Goal: Task Accomplishment & Management: Manage account settings

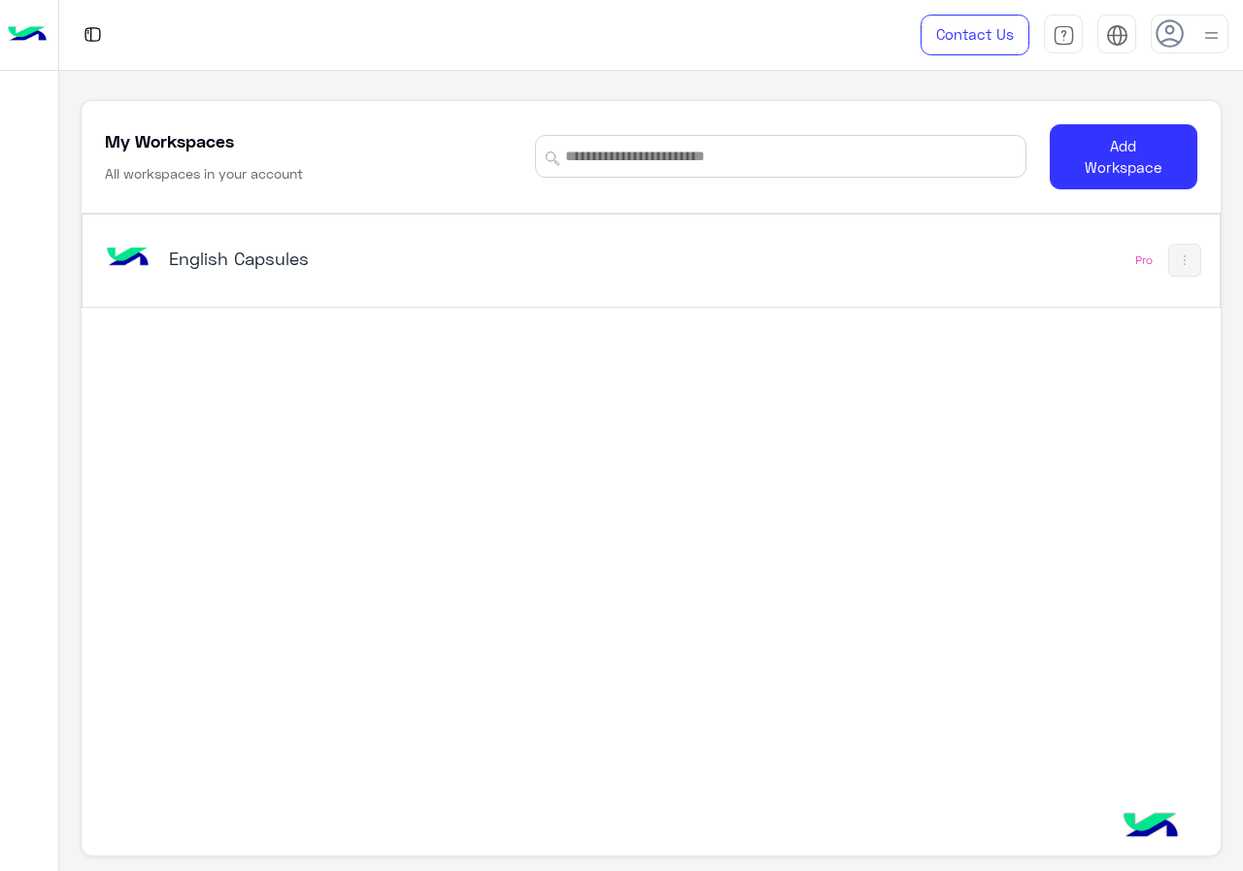
click at [584, 221] on div "English Capsules Pro" at bounding box center [651, 261] width 1136 height 92
click at [583, 235] on div "English Capsules" at bounding box center [431, 260] width 660 height 56
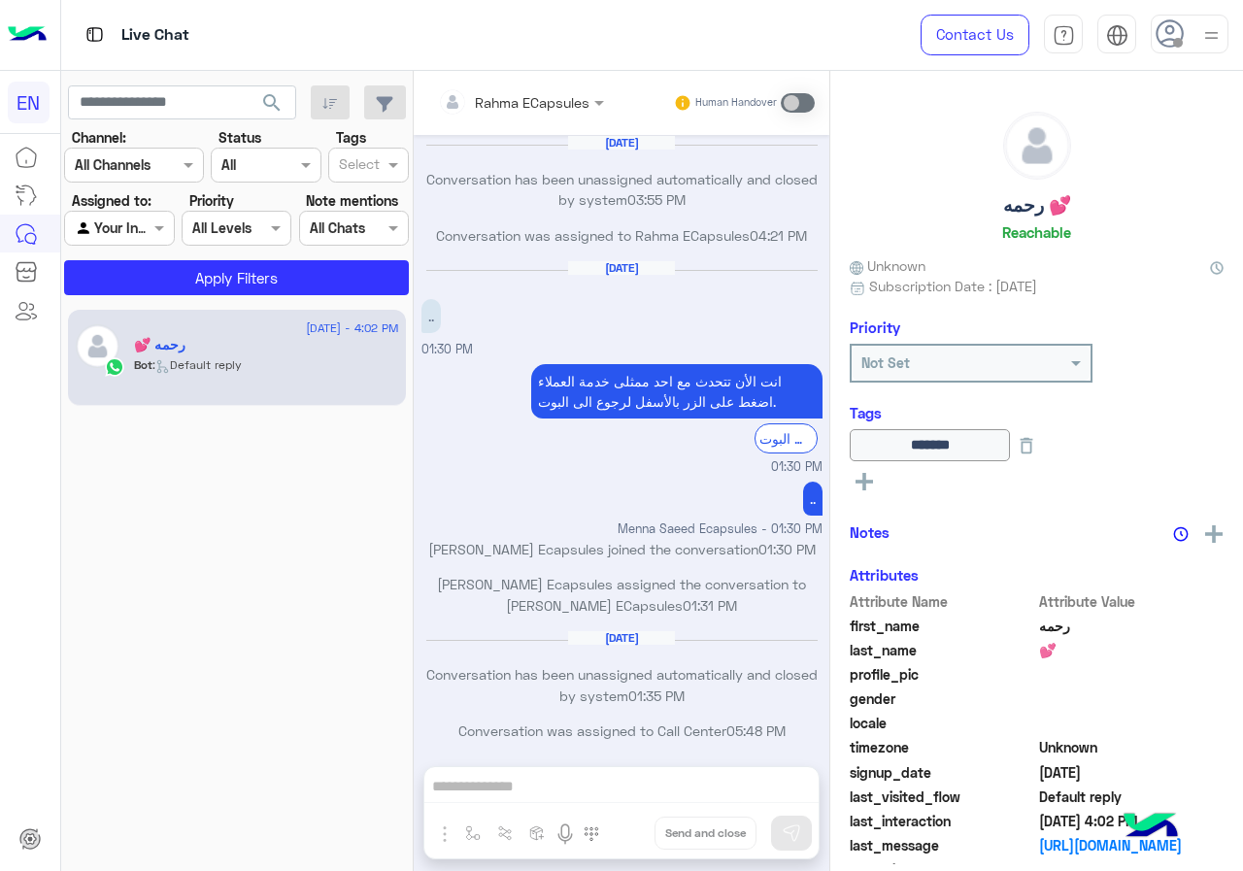
scroll to position [927, 0]
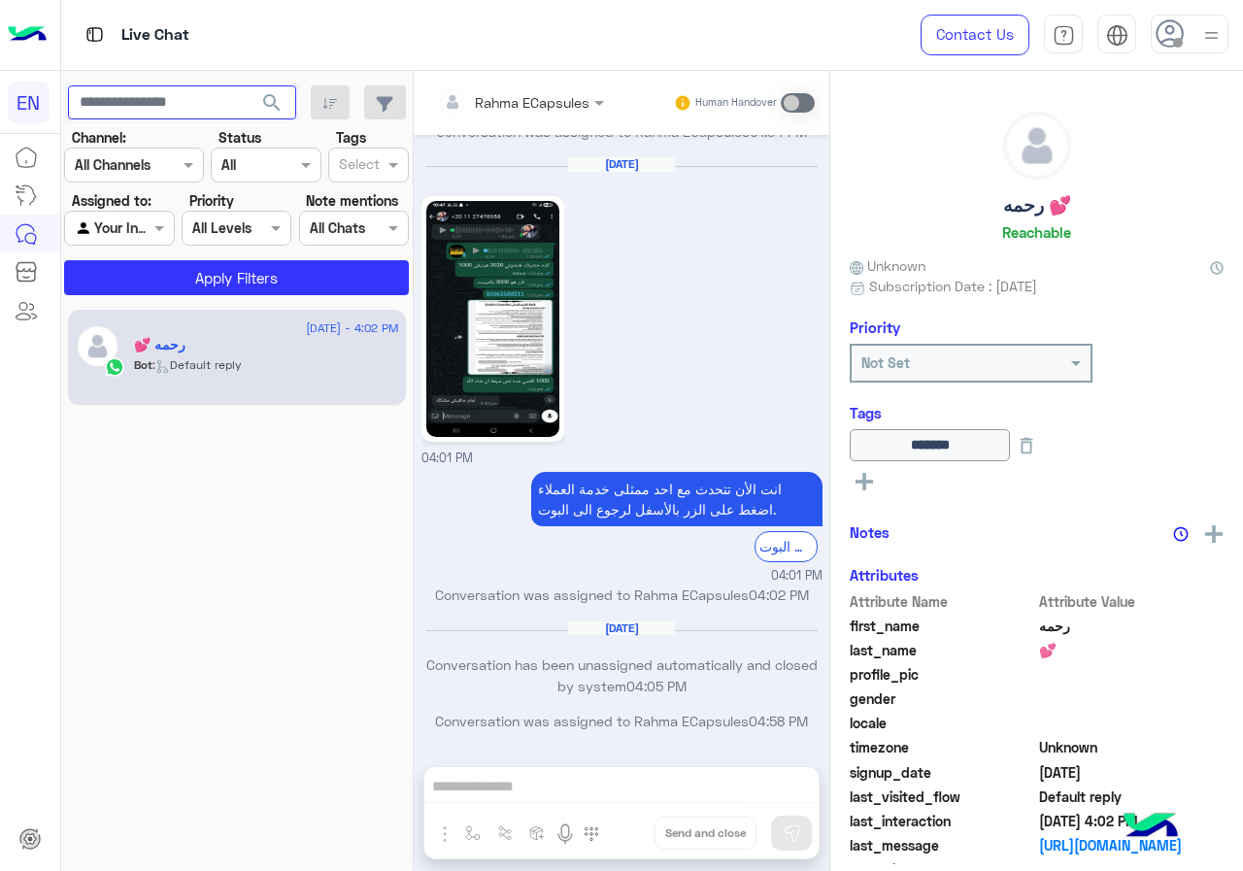
paste input "**********"
type input "**********"
click at [259, 110] on button "search" at bounding box center [273, 106] width 48 height 42
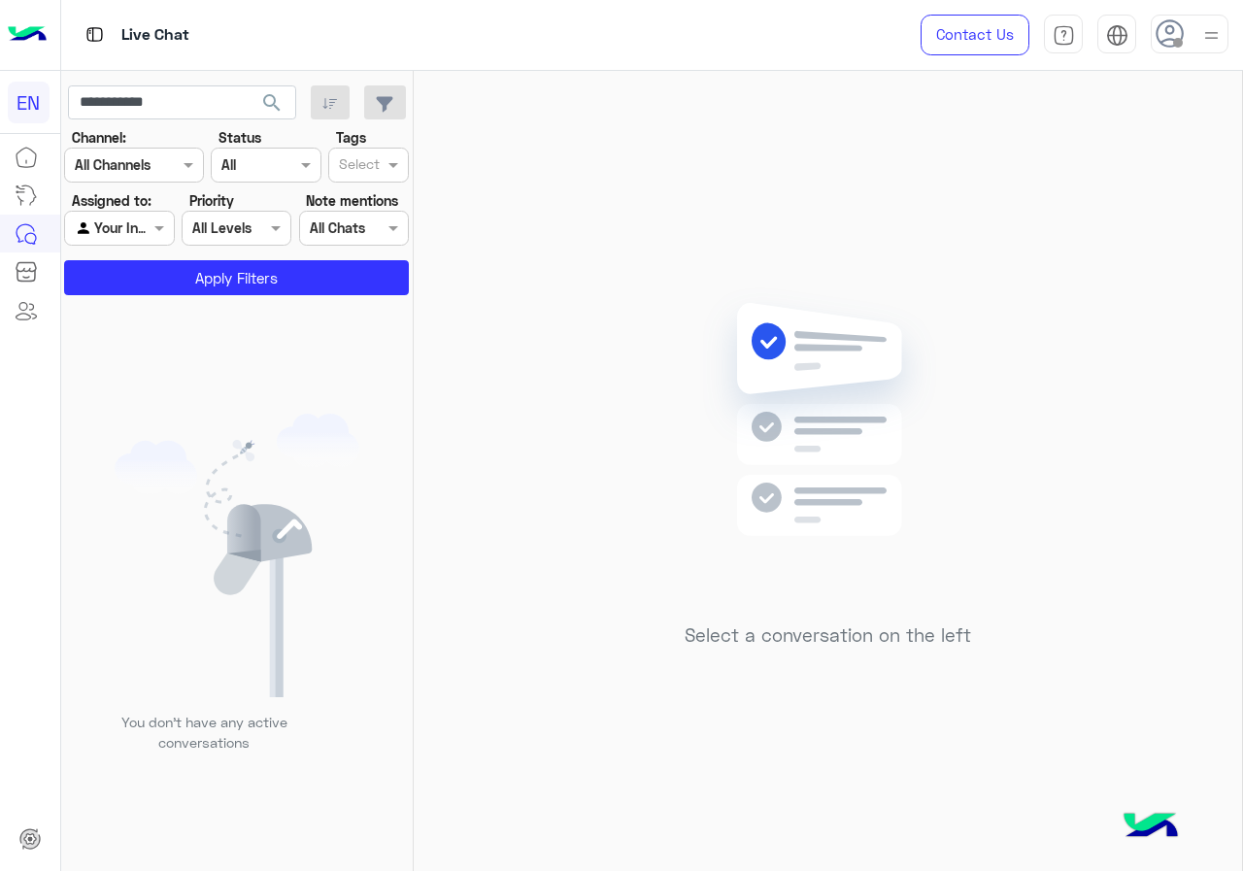
click at [107, 224] on input "text" at bounding box center [97, 228] width 45 height 20
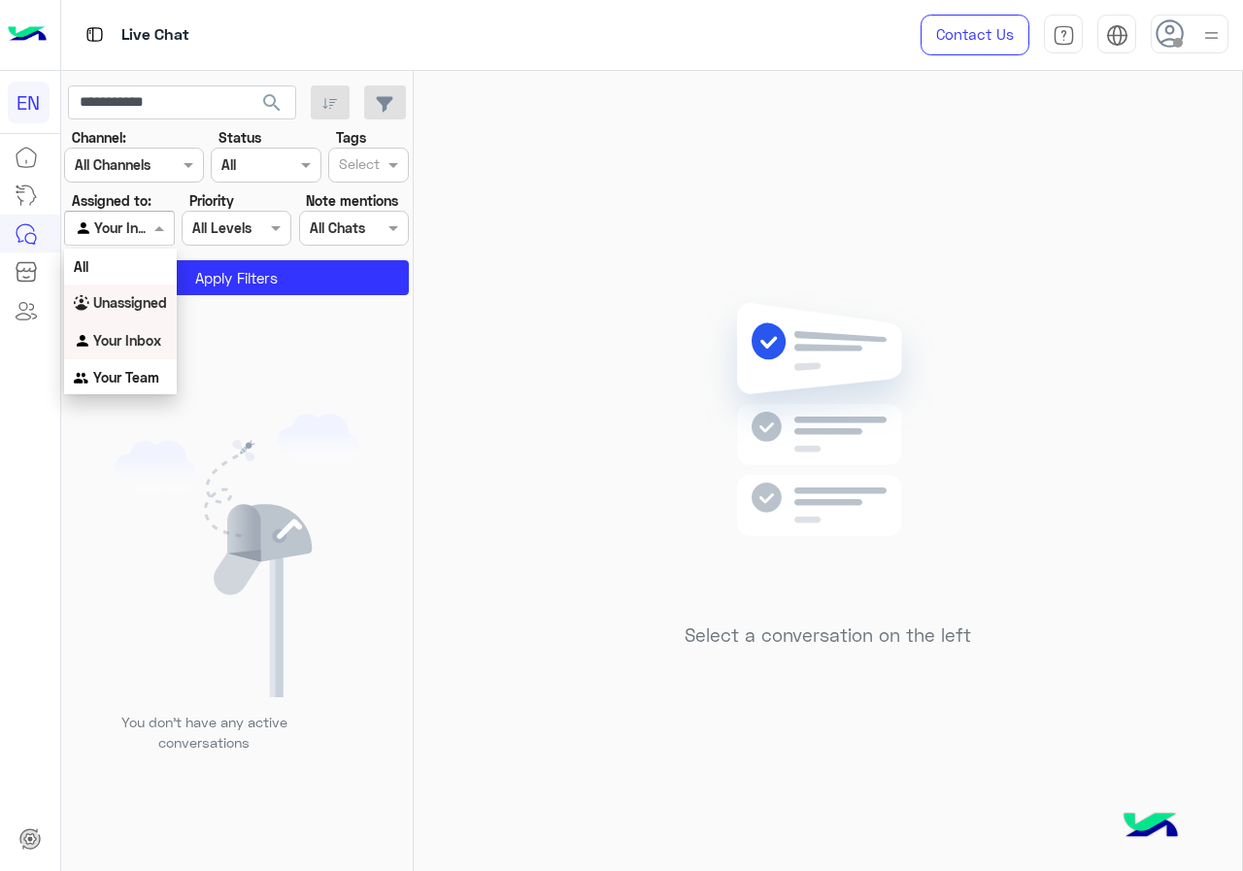
click at [134, 297] on b "Unassigned" at bounding box center [130, 302] width 74 height 17
click at [147, 287] on button "Apply Filters" at bounding box center [236, 277] width 345 height 35
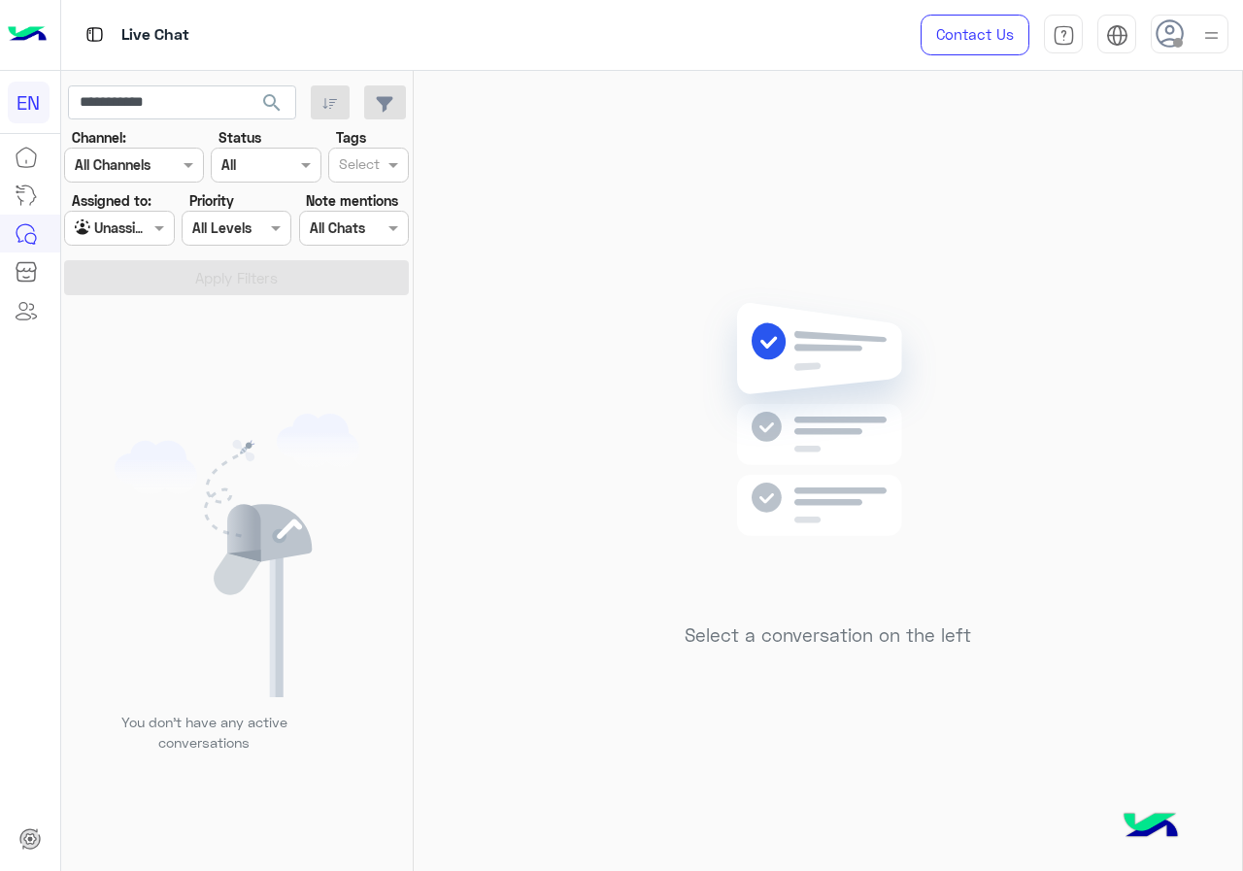
click at [110, 234] on input "text" at bounding box center [97, 228] width 45 height 20
click at [134, 359] on div "Your Team" at bounding box center [120, 378] width 113 height 38
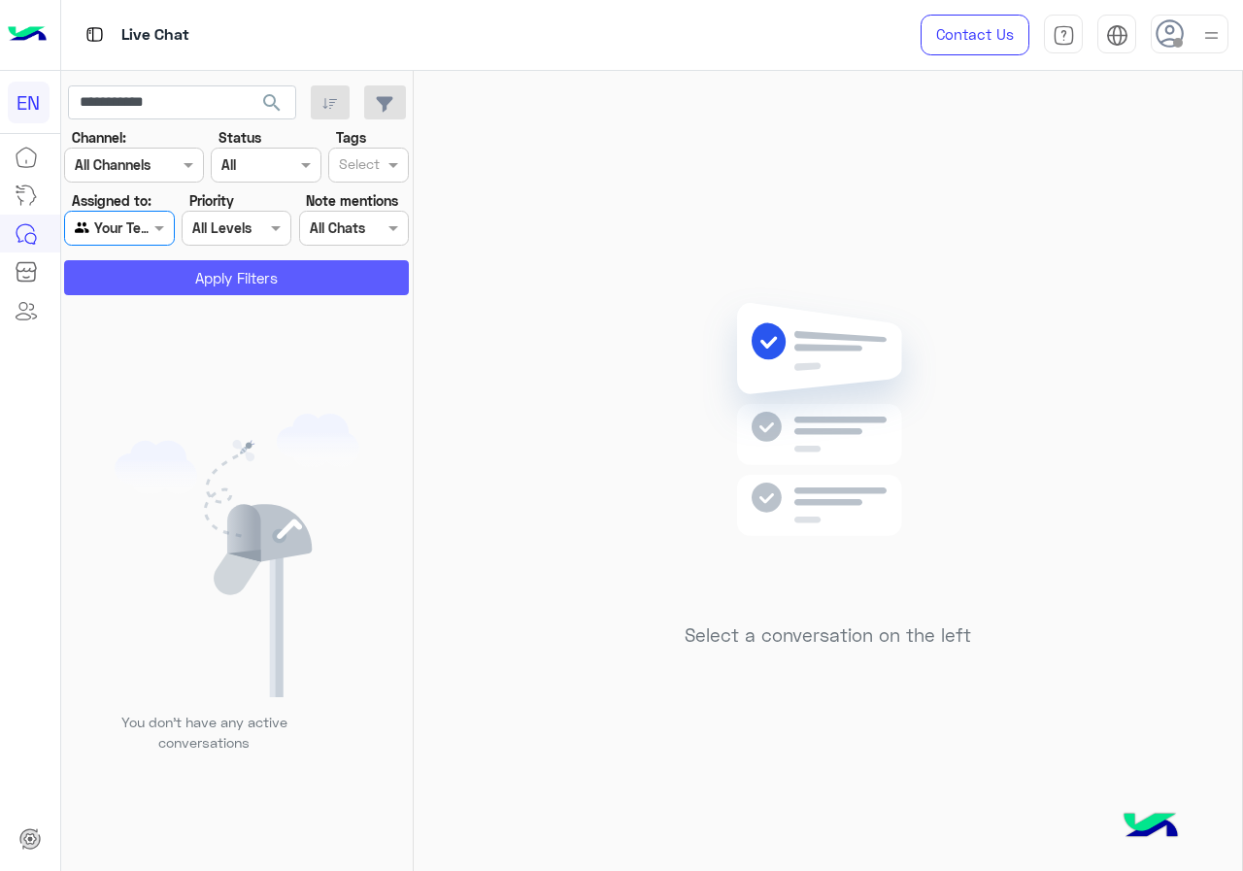
click at [167, 278] on button "Apply Filters" at bounding box center [236, 277] width 345 height 35
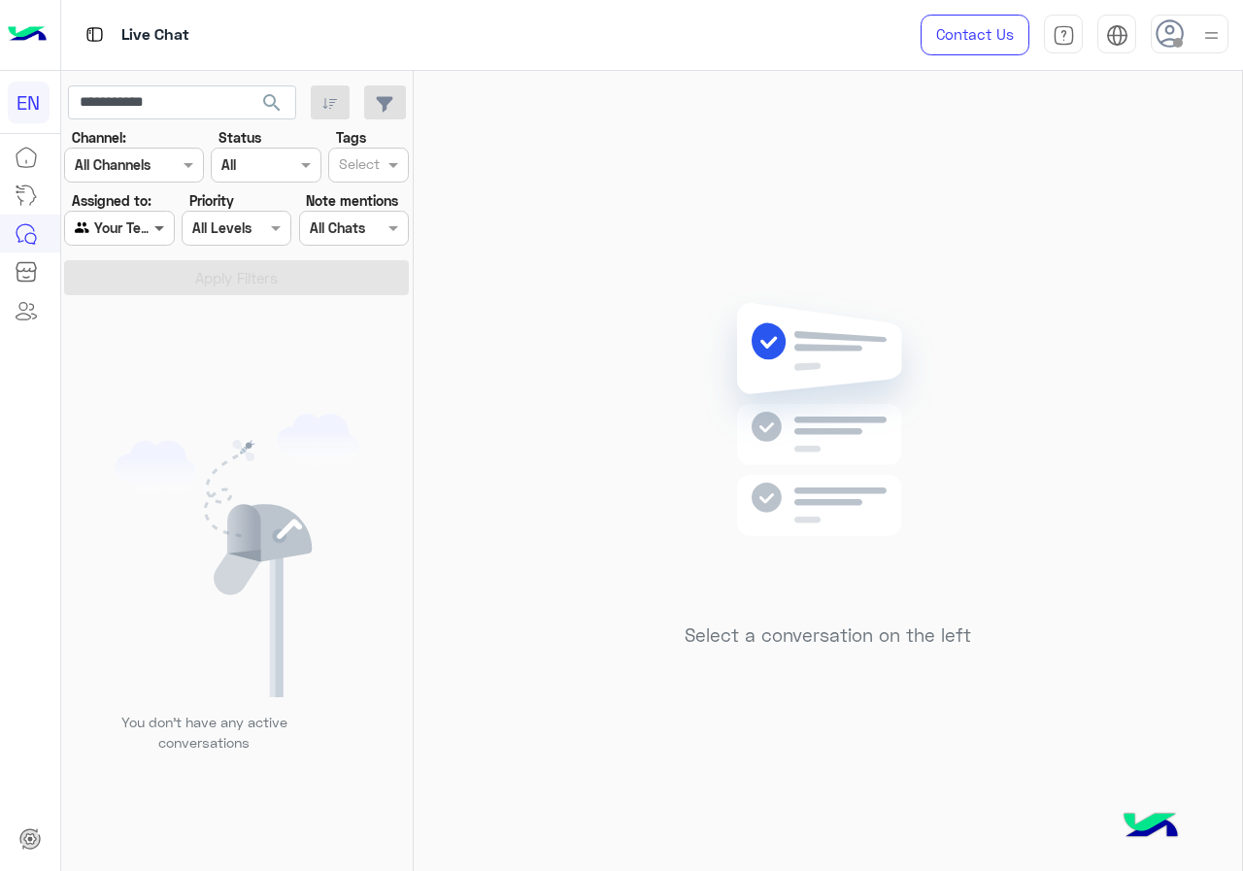
click at [151, 227] on span at bounding box center [162, 228] width 24 height 20
click at [143, 351] on div "Your Inbox" at bounding box center [120, 338] width 113 height 38
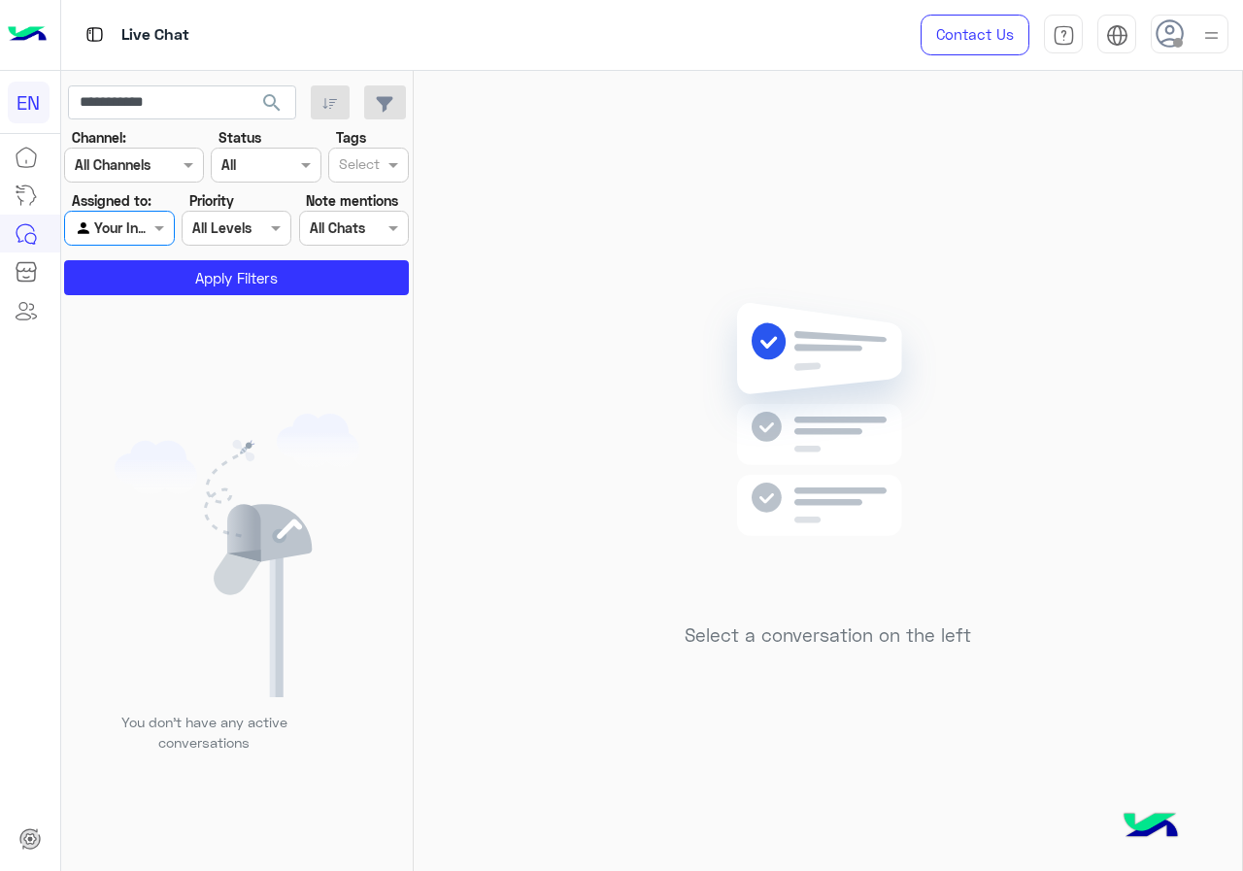
click at [165, 259] on section "Channel: Channel All Channels Status Channel All Tags Select Assigned to: Agent…" at bounding box center [237, 211] width 323 height 168
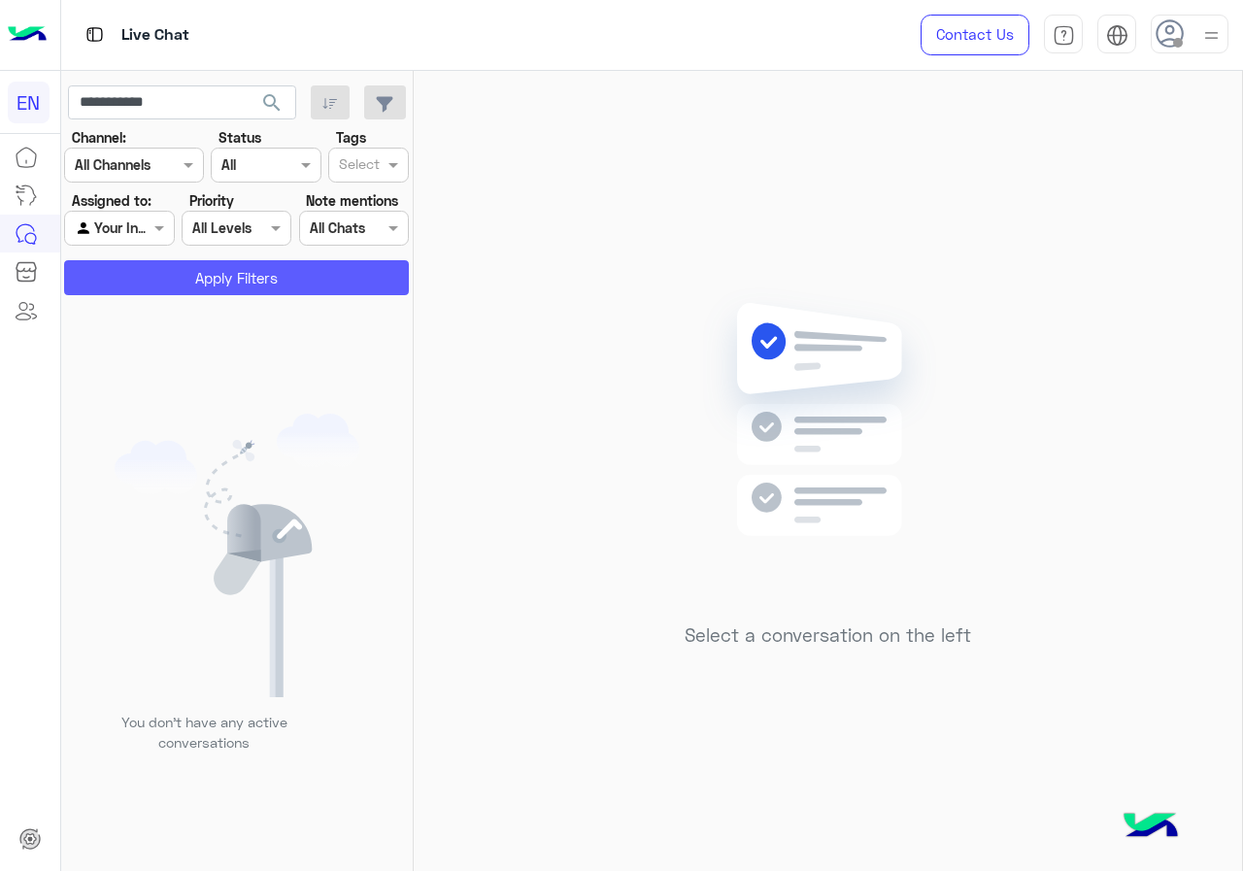
click at [165, 268] on button "Apply Filters" at bounding box center [236, 277] width 345 height 35
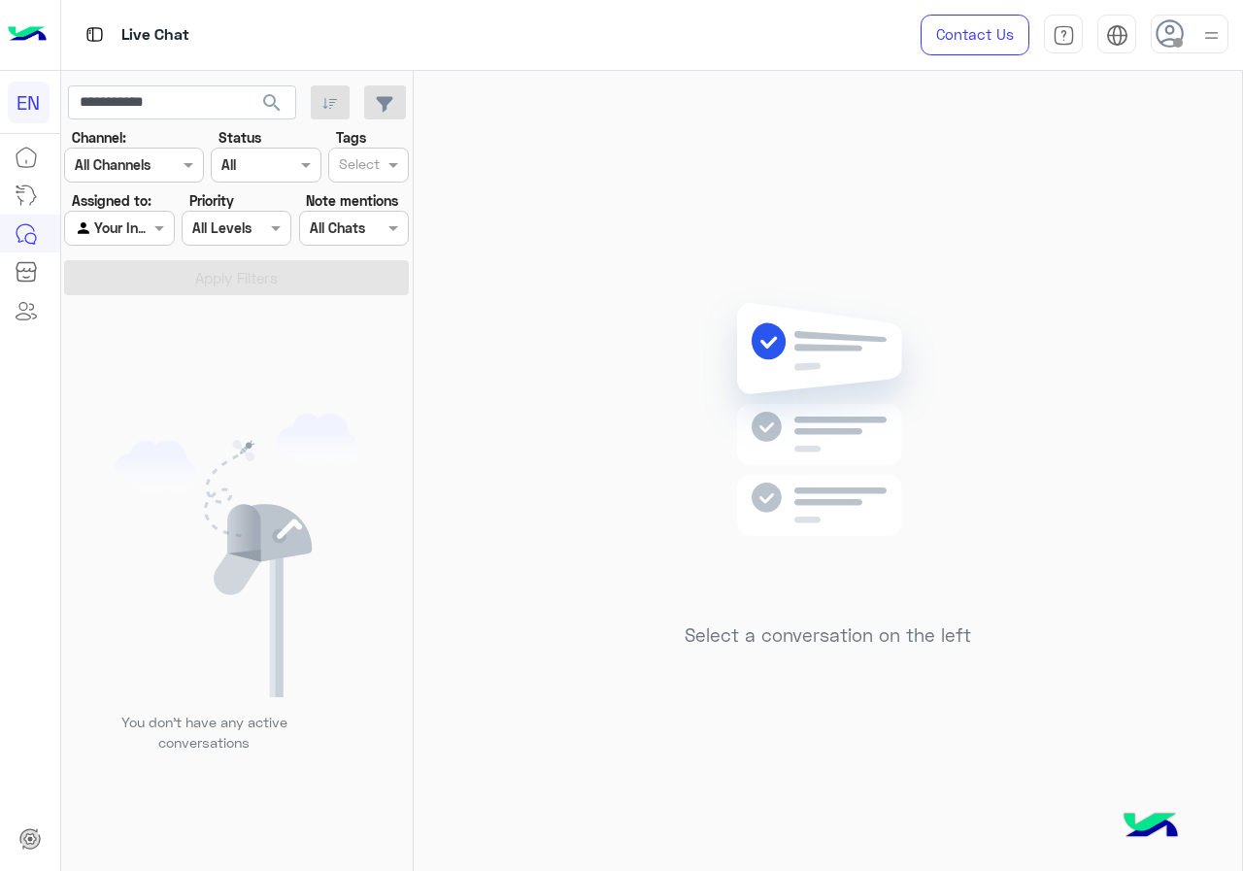
click at [269, 102] on span "search" at bounding box center [271, 102] width 23 height 23
click at [156, 226] on span at bounding box center [162, 228] width 24 height 20
click at [144, 297] on b "Unassigned" at bounding box center [130, 302] width 74 height 17
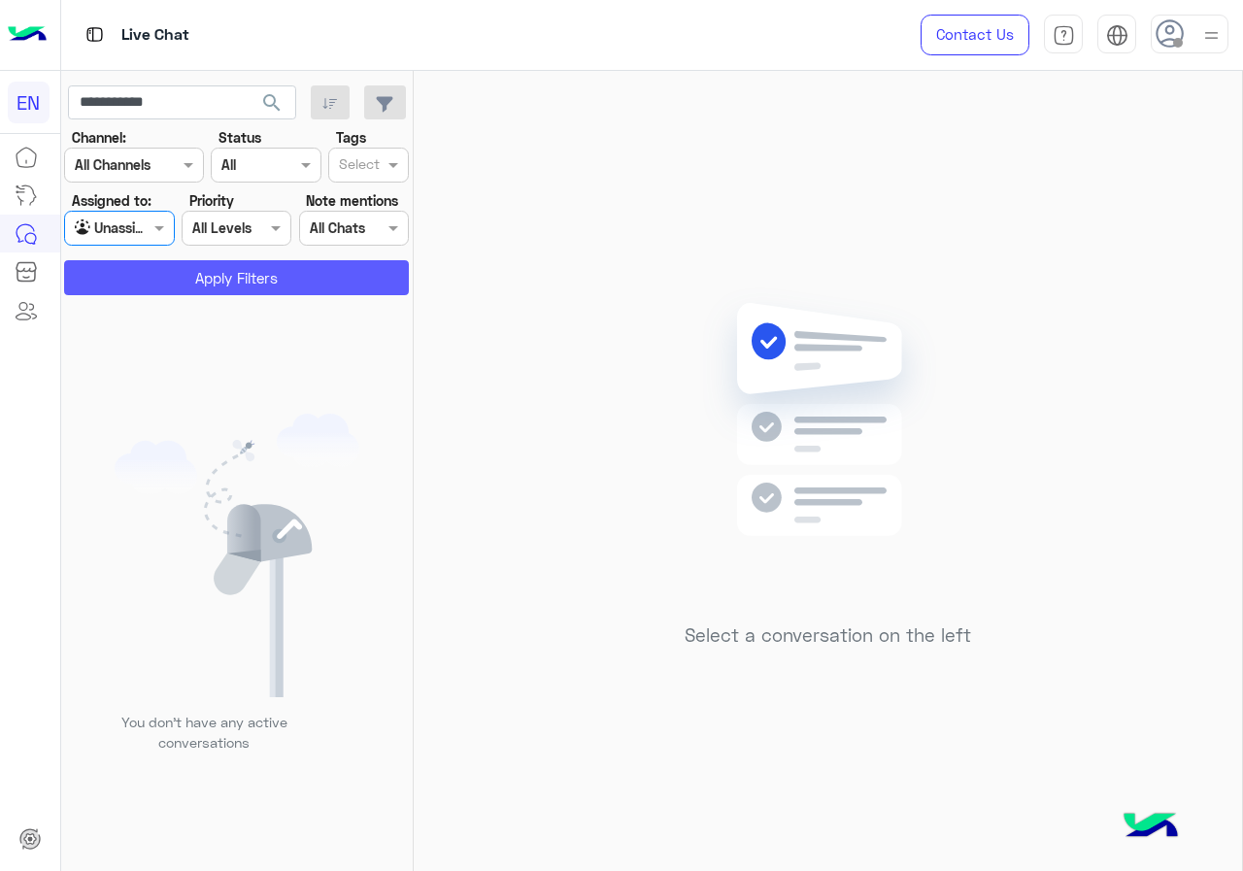
click at [160, 281] on button "Apply Filters" at bounding box center [236, 277] width 345 height 35
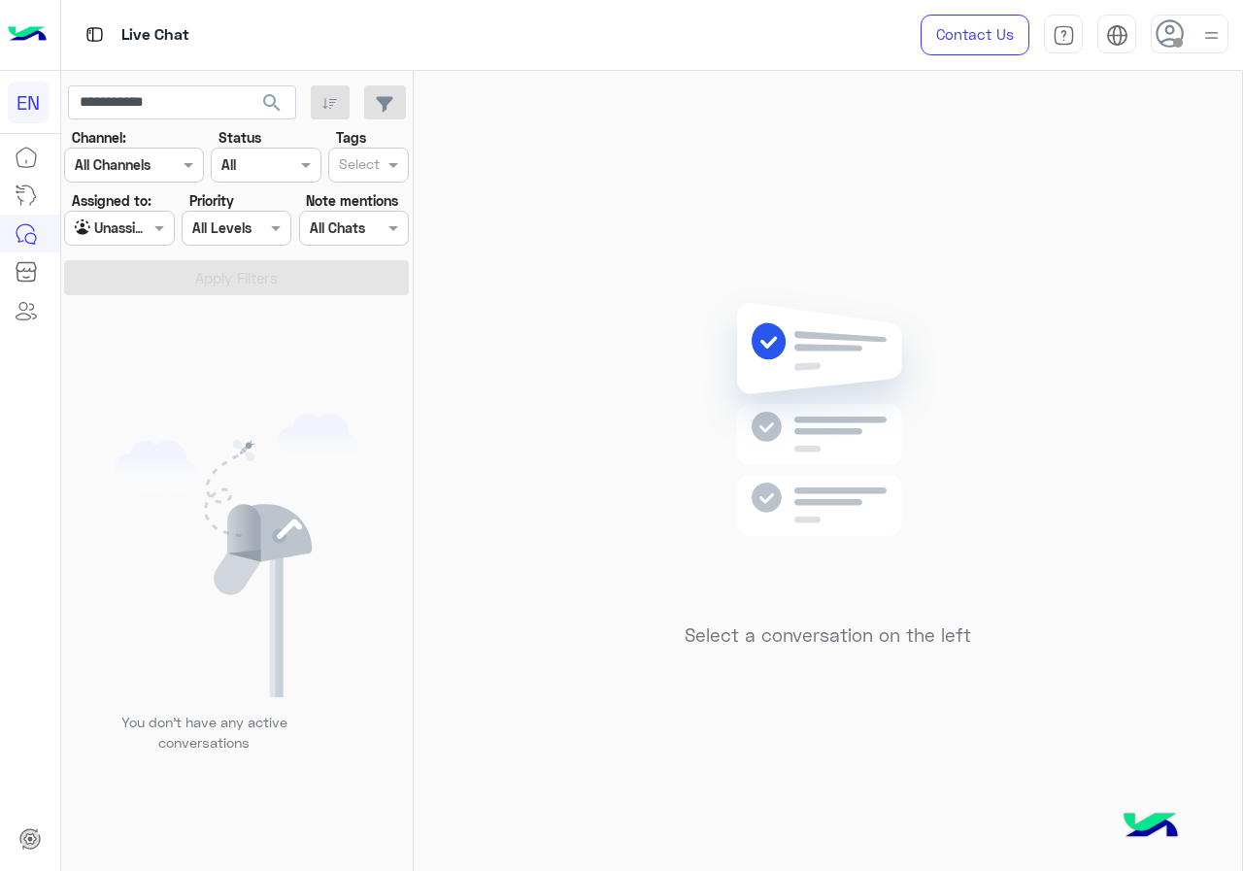
click at [142, 232] on div at bounding box center [119, 228] width 108 height 22
click at [139, 271] on div "All" at bounding box center [120, 267] width 113 height 36
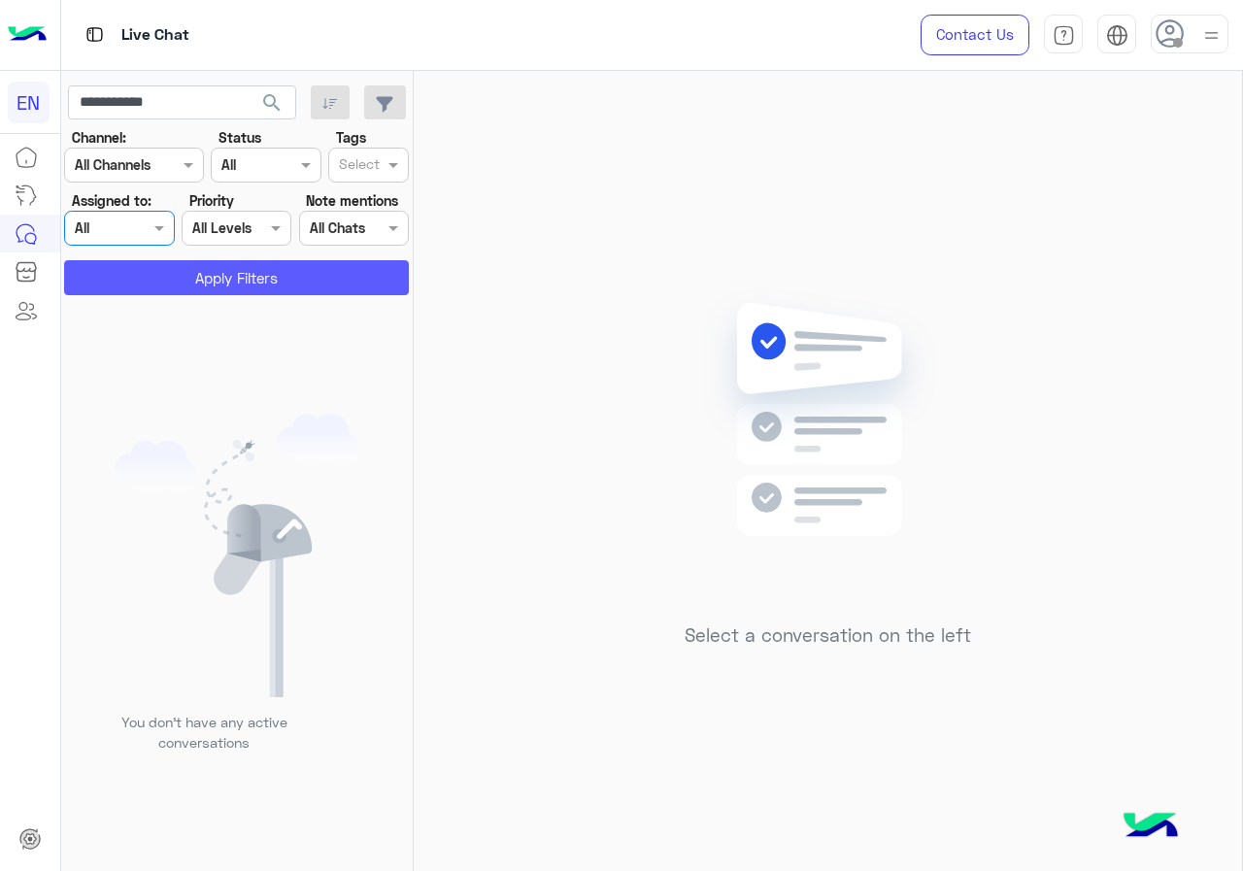
click at [251, 276] on button "Apply Filters" at bounding box center [236, 277] width 345 height 35
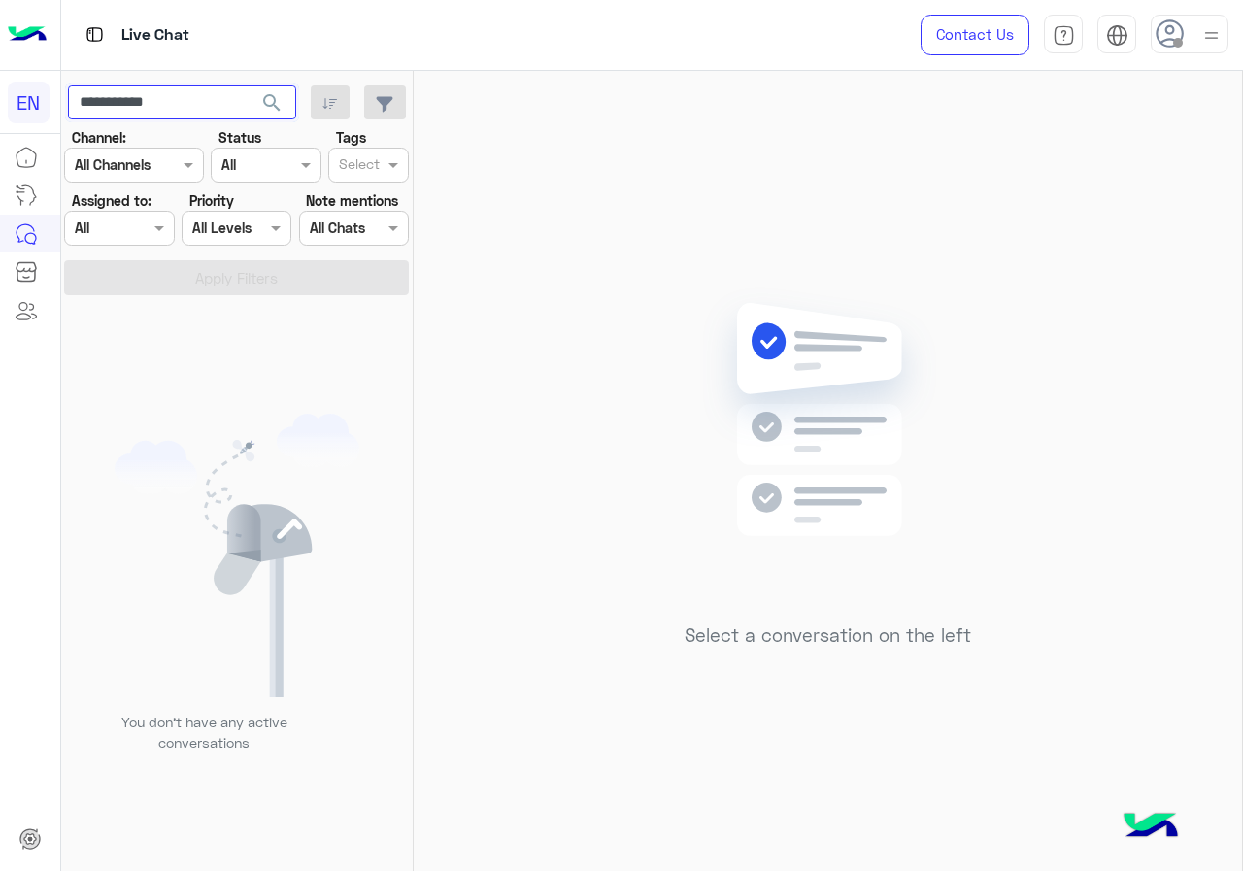
click at [211, 96] on input "**********" at bounding box center [182, 102] width 228 height 35
paste input "**********"
type input "**********"
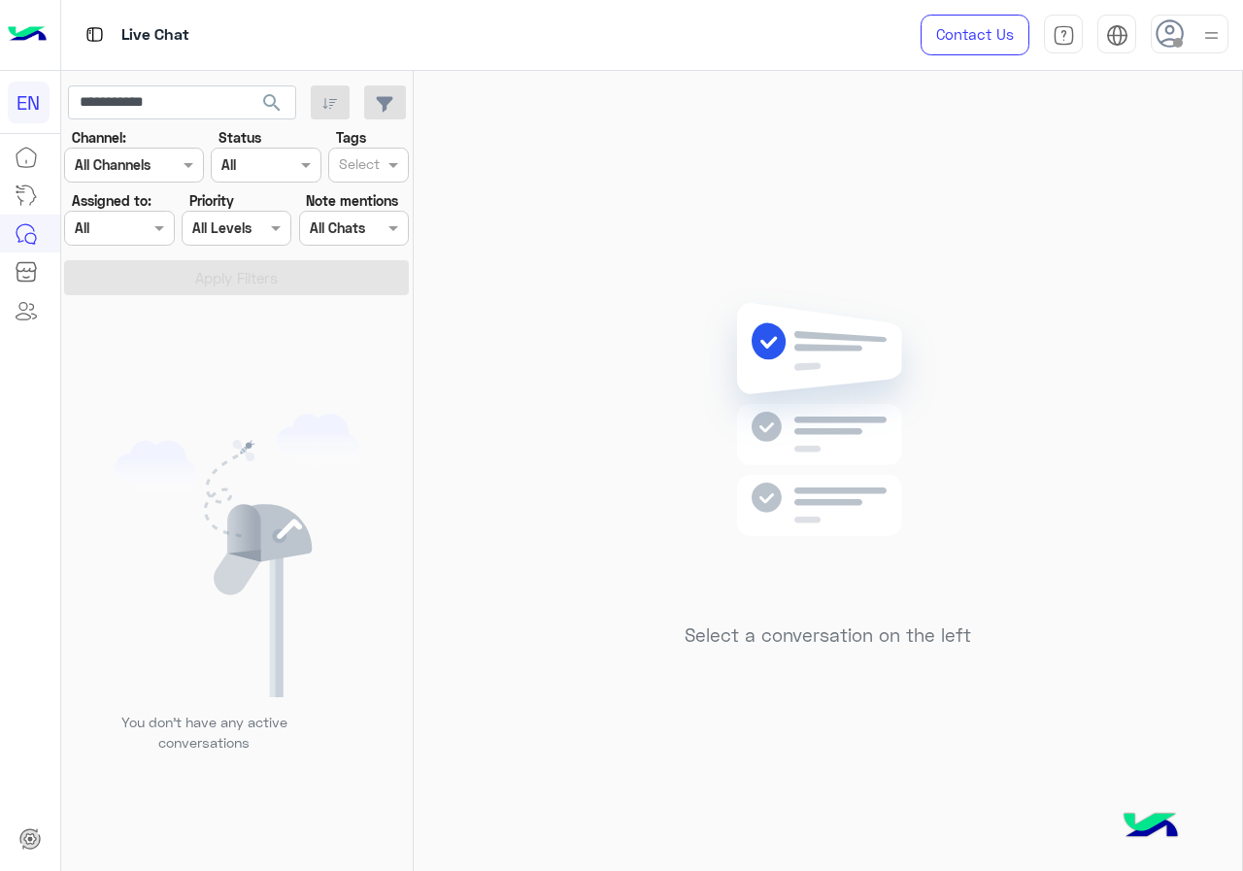
click at [263, 93] on span "search" at bounding box center [271, 102] width 23 height 23
click at [165, 216] on div "Agent Filter All" at bounding box center [119, 228] width 110 height 35
click at [132, 285] on div "Unassigned" at bounding box center [120, 304] width 113 height 38
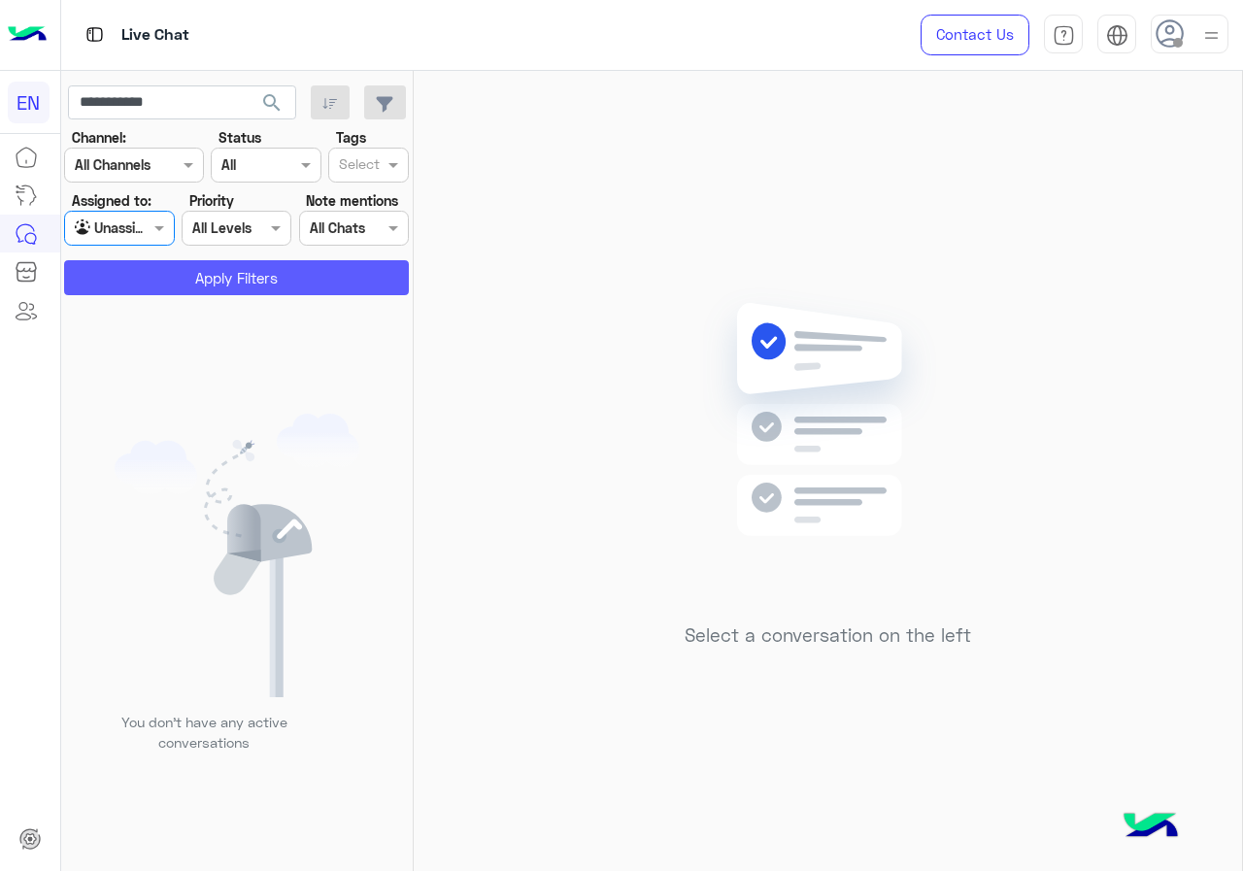
click at [133, 281] on button "Apply Filters" at bounding box center [236, 277] width 345 height 35
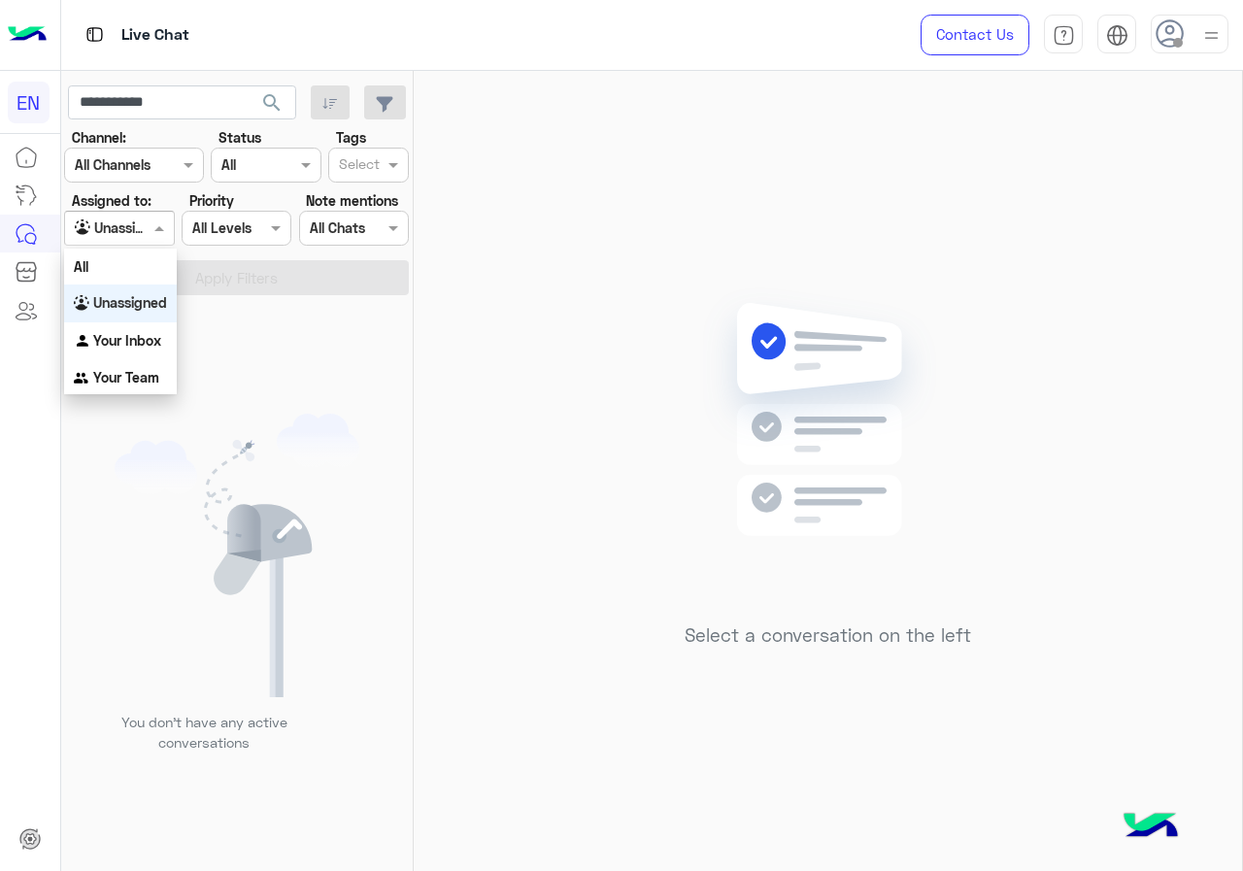
click at [133, 240] on div "Agent Filter Unassigned" at bounding box center [119, 228] width 110 height 35
click at [128, 338] on b "Your Inbox" at bounding box center [127, 340] width 68 height 17
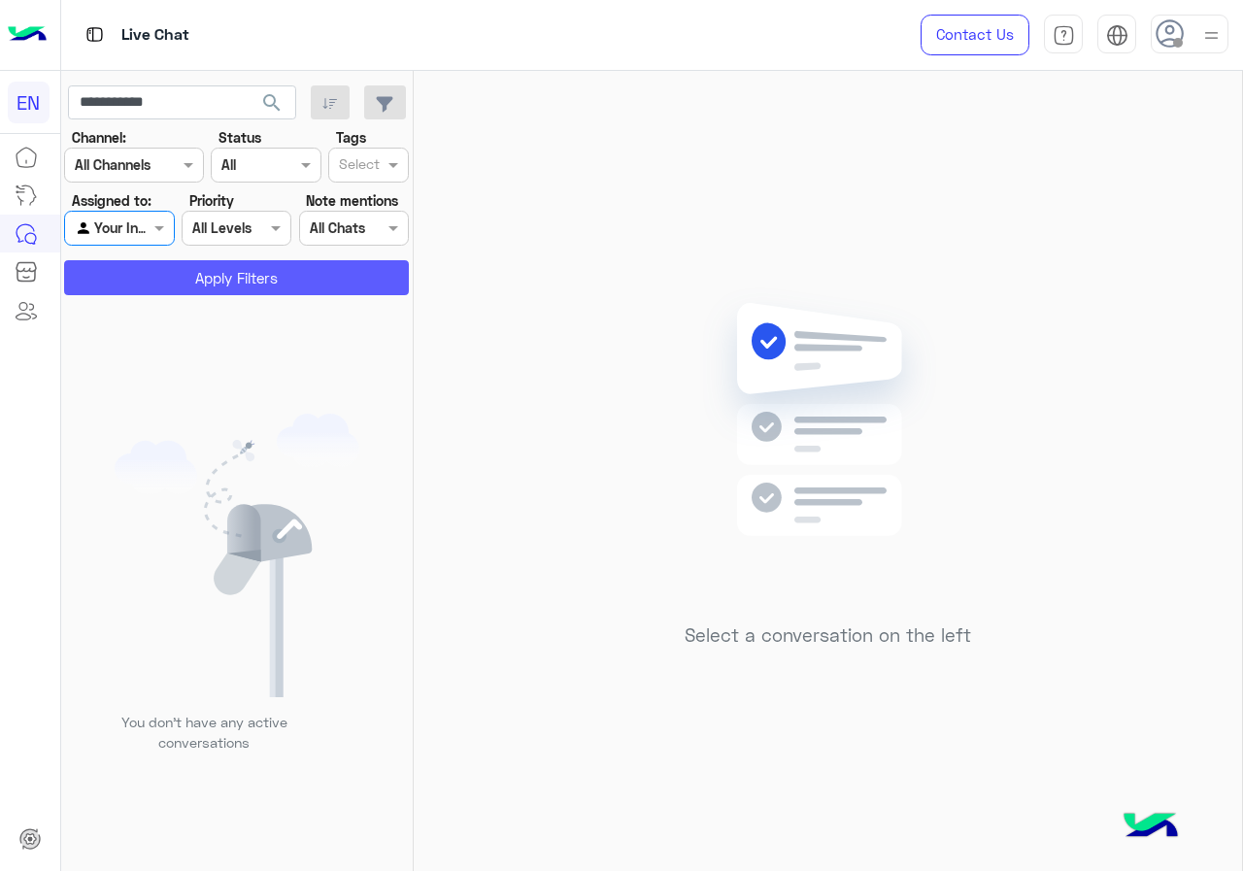
click at [145, 294] on button "Apply Filters" at bounding box center [236, 277] width 345 height 35
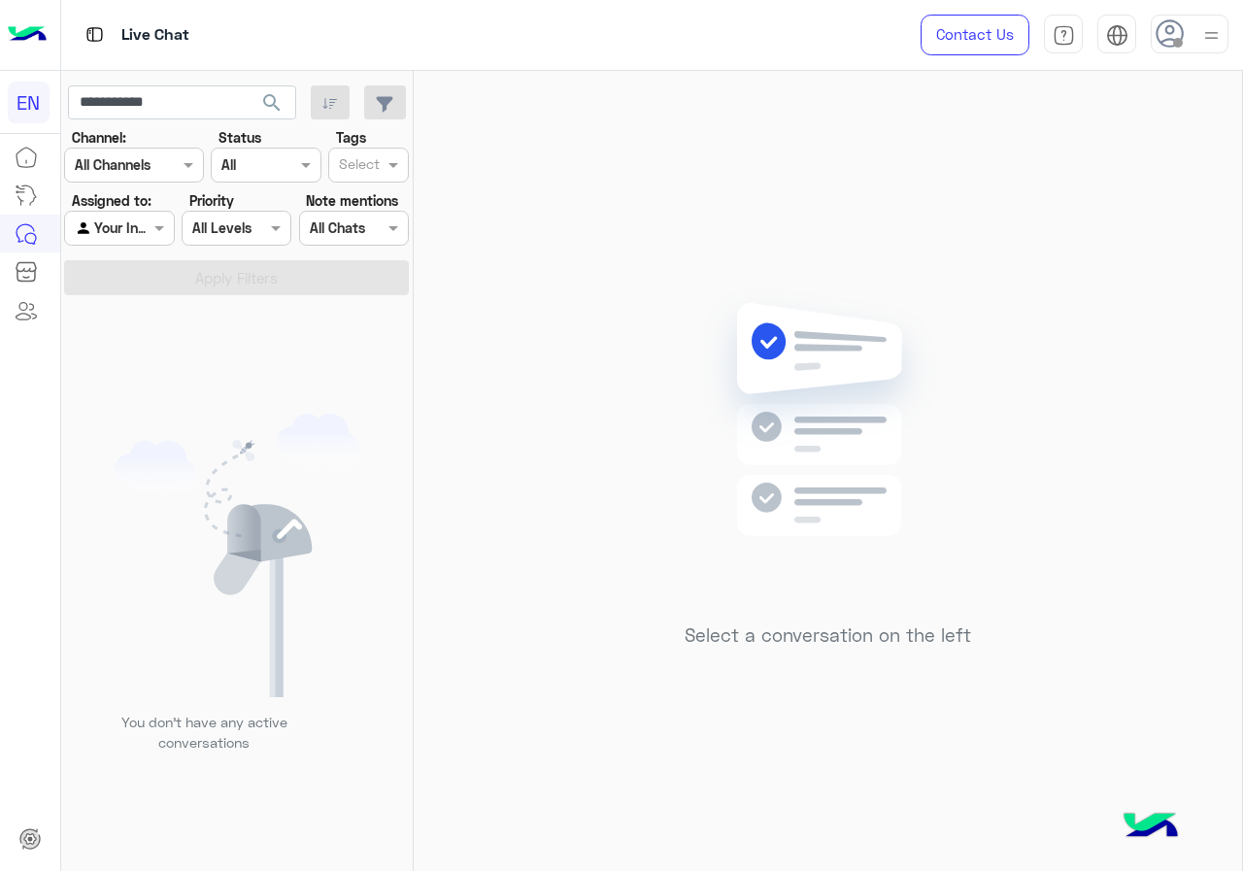
click at [145, 229] on div at bounding box center [119, 228] width 108 height 22
click at [145, 385] on b "Your Team" at bounding box center [126, 377] width 66 height 17
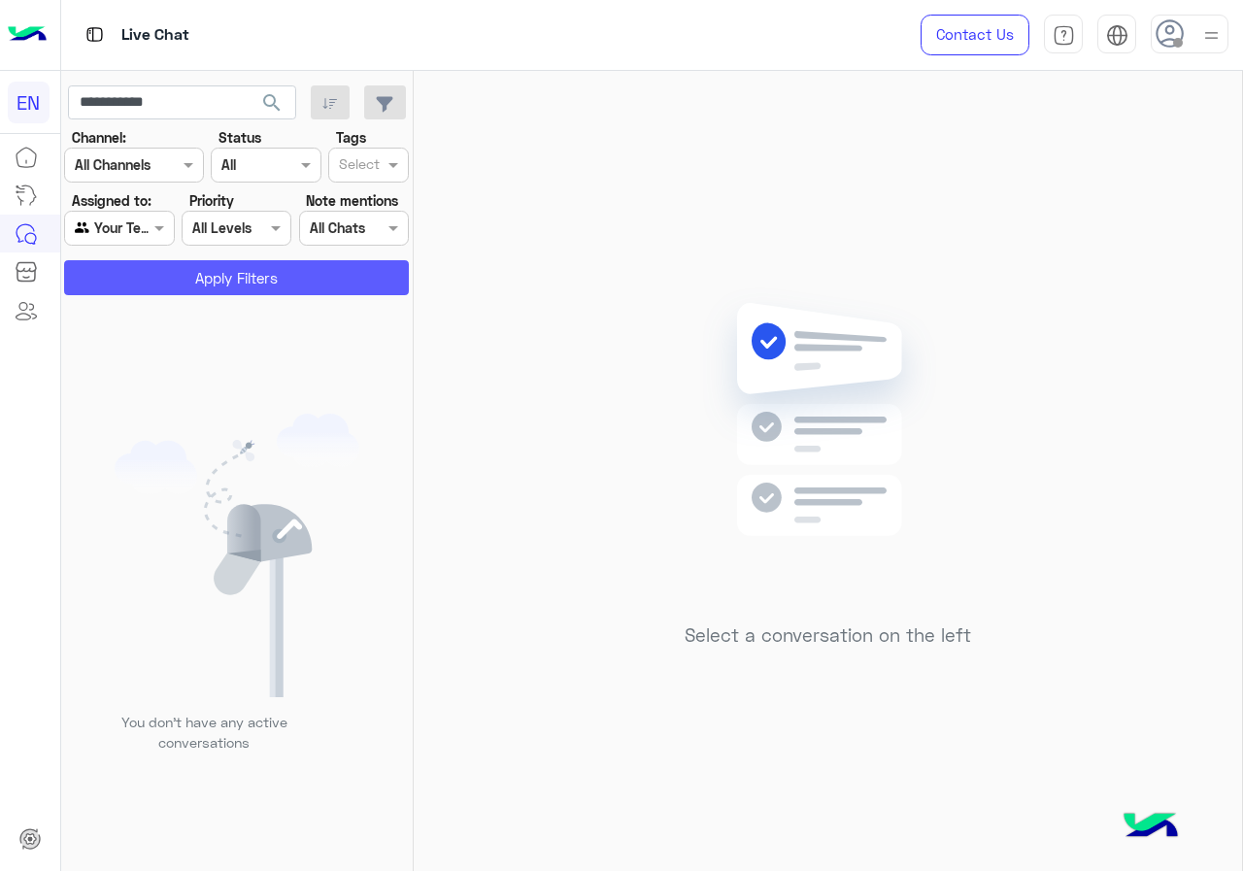
click at [144, 284] on button "Apply Filters" at bounding box center [236, 277] width 345 height 35
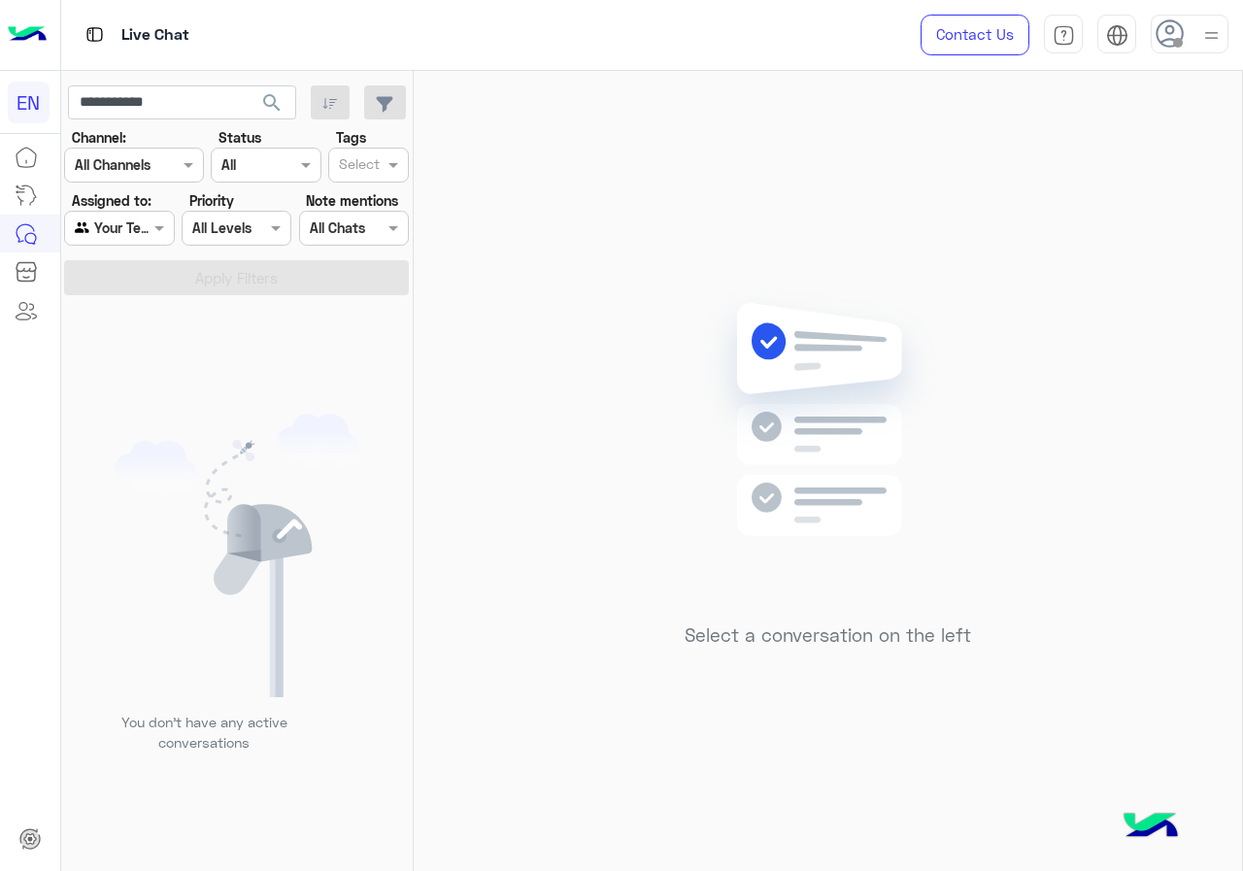
click at [257, 111] on button "search" at bounding box center [273, 106] width 48 height 42
click at [141, 167] on input "text" at bounding box center [110, 165] width 71 height 20
click at [143, 224] on div "WhatsApp" at bounding box center [134, 241] width 140 height 38
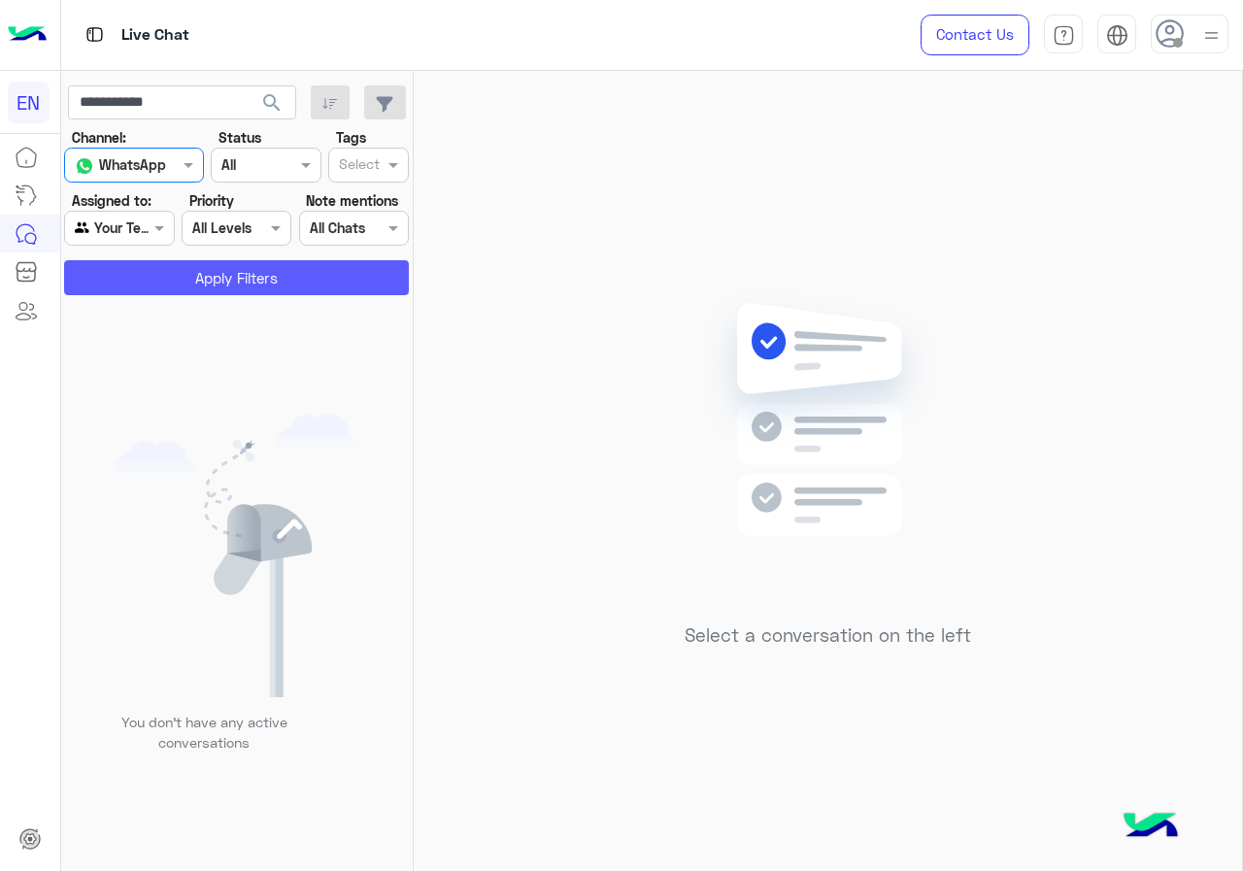
click at [134, 279] on button "Apply Filters" at bounding box center [236, 277] width 345 height 35
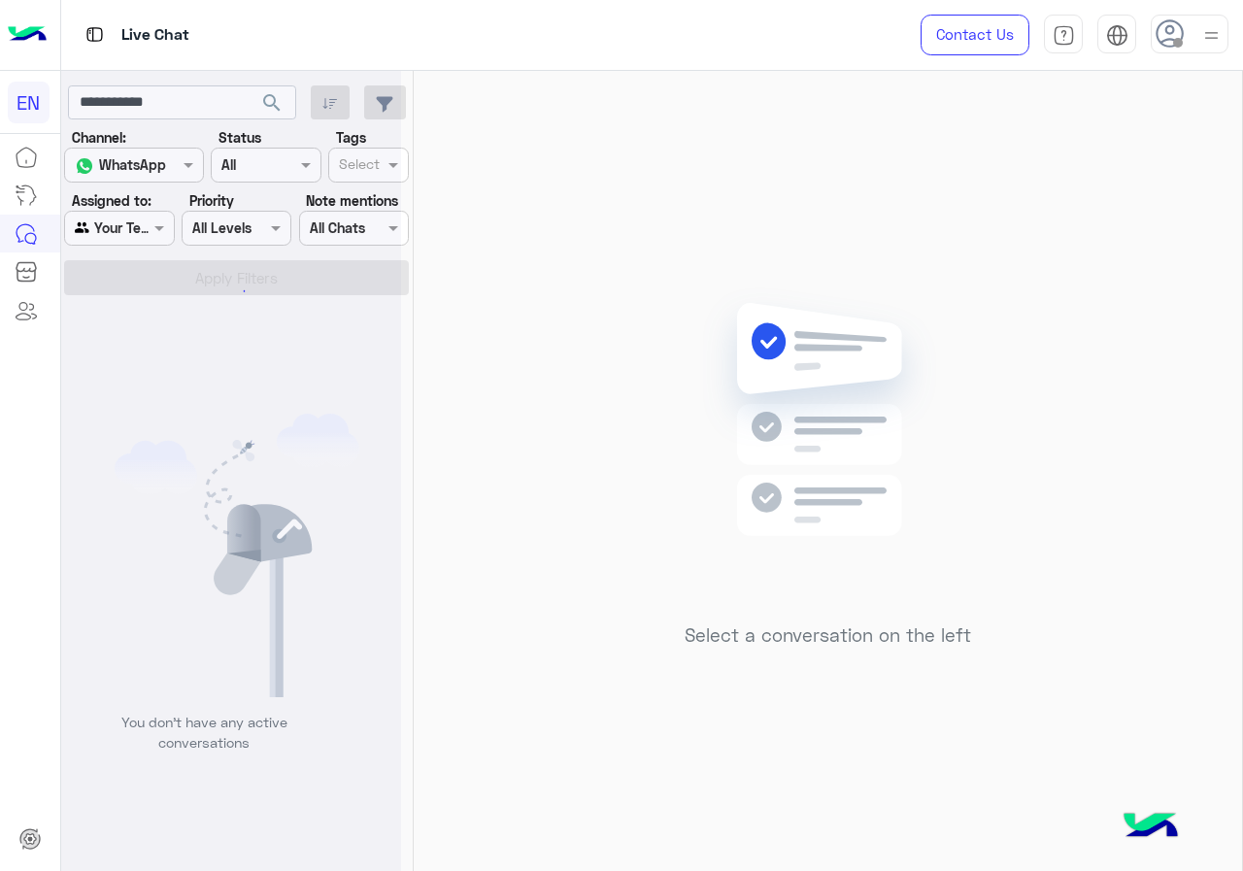
click at [128, 230] on div at bounding box center [231, 443] width 340 height 871
click at [131, 231] on div at bounding box center [119, 228] width 108 height 22
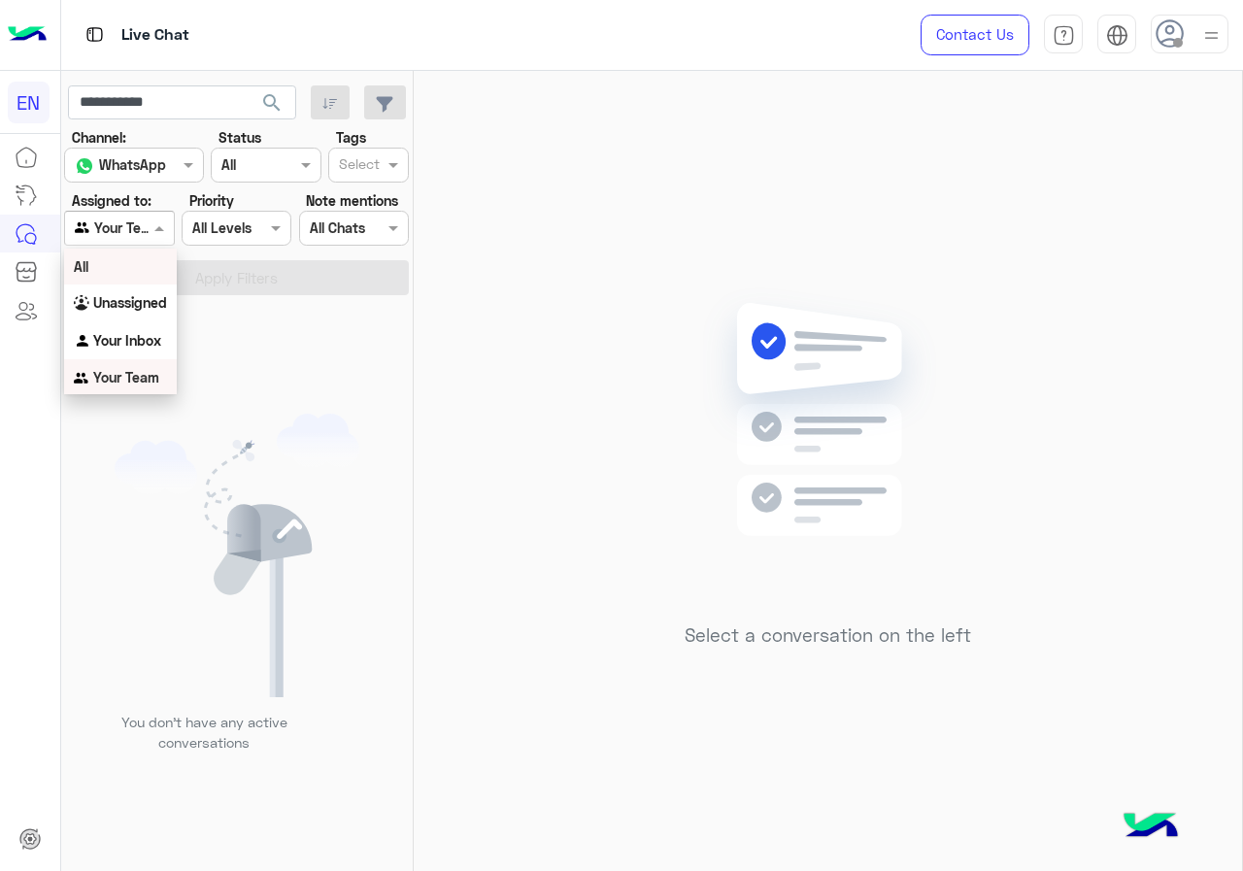
scroll to position [1, 0]
click at [135, 277] on div "All" at bounding box center [120, 266] width 113 height 36
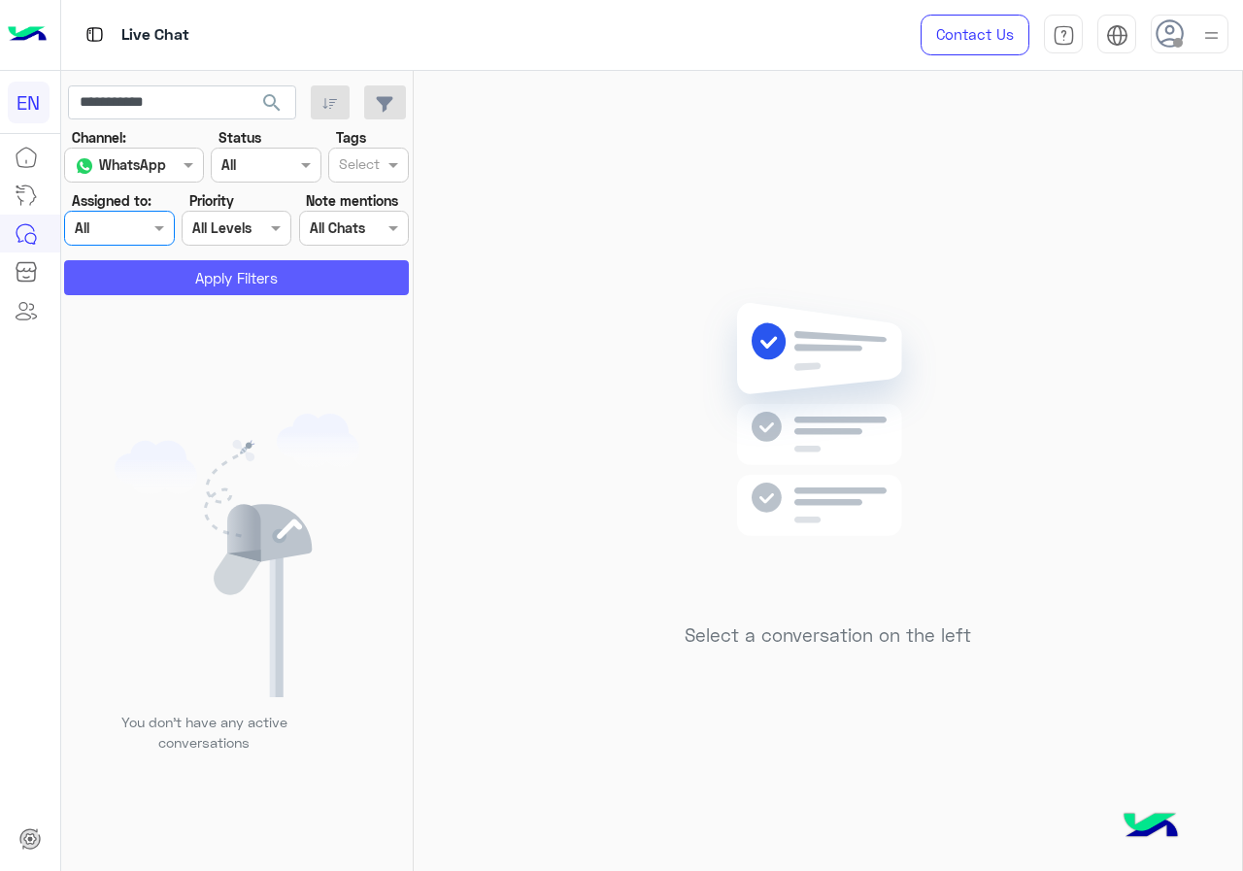
click at [135, 277] on button "Apply Filters" at bounding box center [236, 277] width 345 height 35
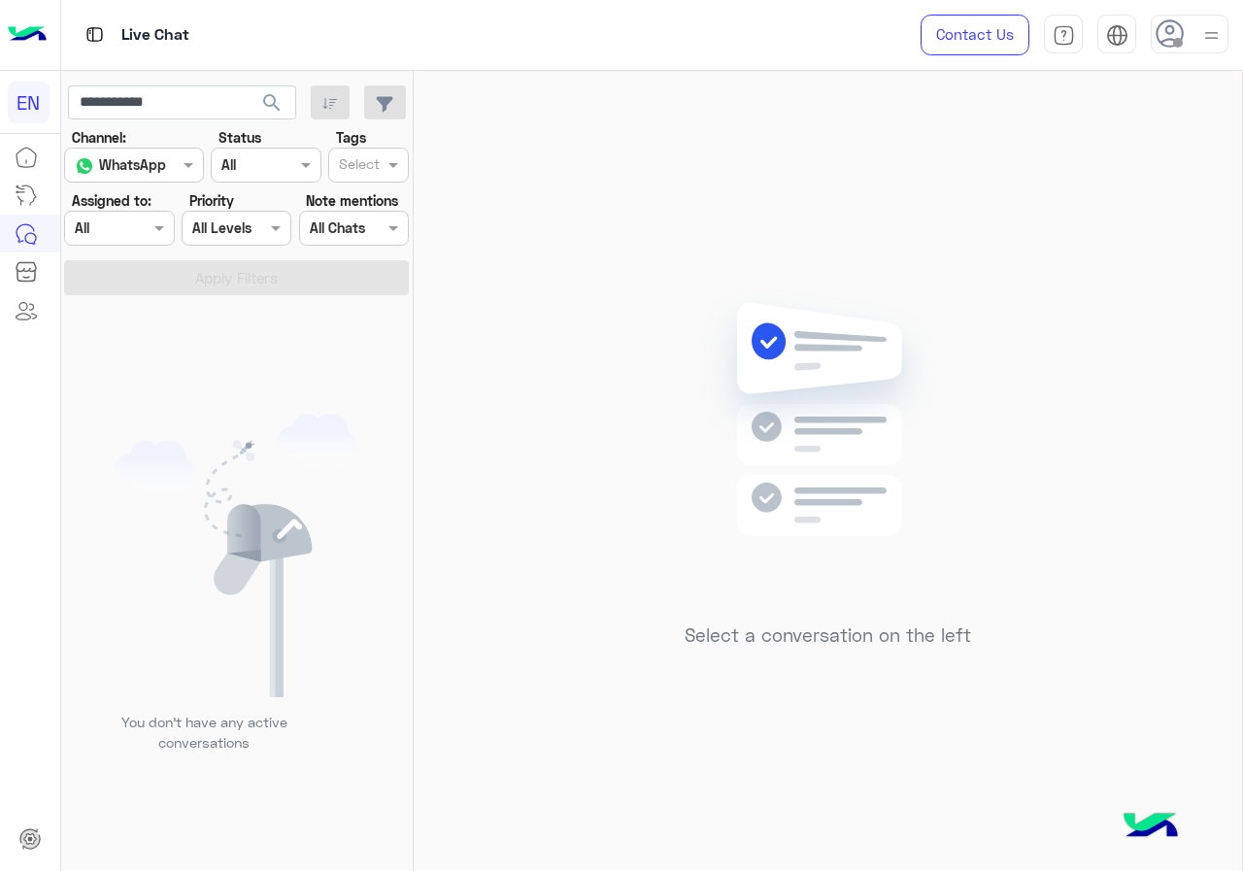
click at [121, 249] on section "Channel: Channel WhatsApp Status Channel All Tags Select Assigned to: Agent Fil…" at bounding box center [237, 211] width 323 height 168
click at [124, 242] on div "Agent Filter All" at bounding box center [119, 228] width 110 height 35
click at [128, 304] on b "Unassigned" at bounding box center [130, 302] width 74 height 17
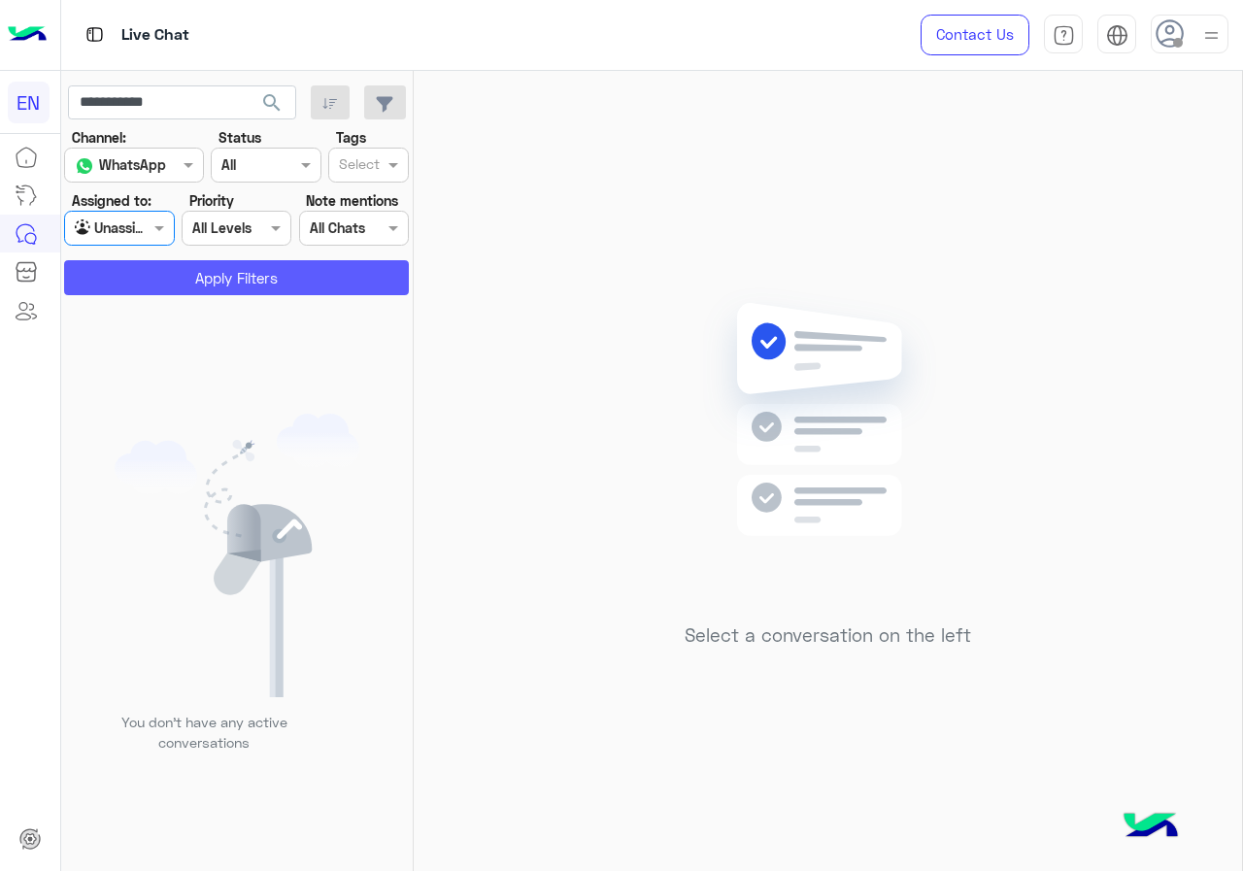
click at [137, 265] on button "Apply Filters" at bounding box center [236, 277] width 345 height 35
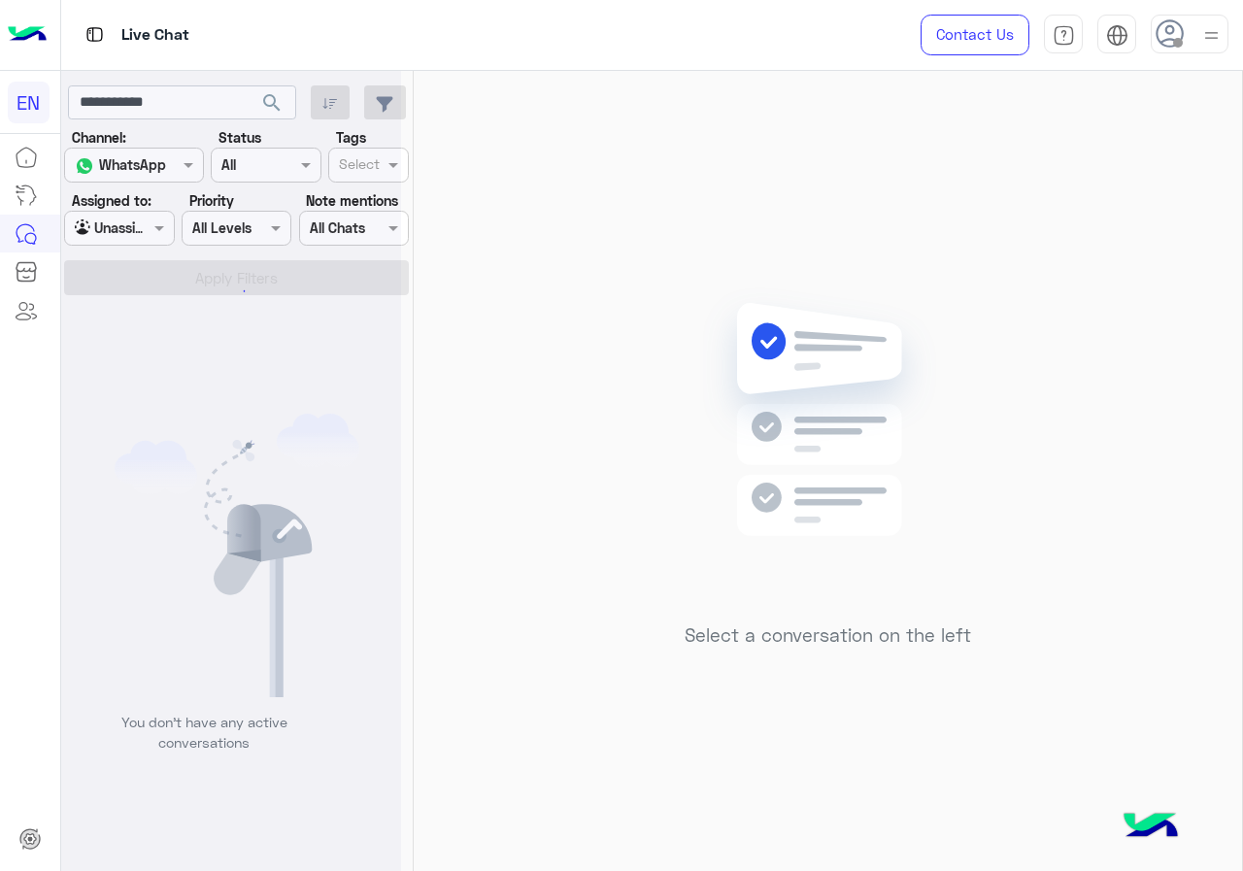
click at [130, 220] on div at bounding box center [119, 228] width 108 height 22
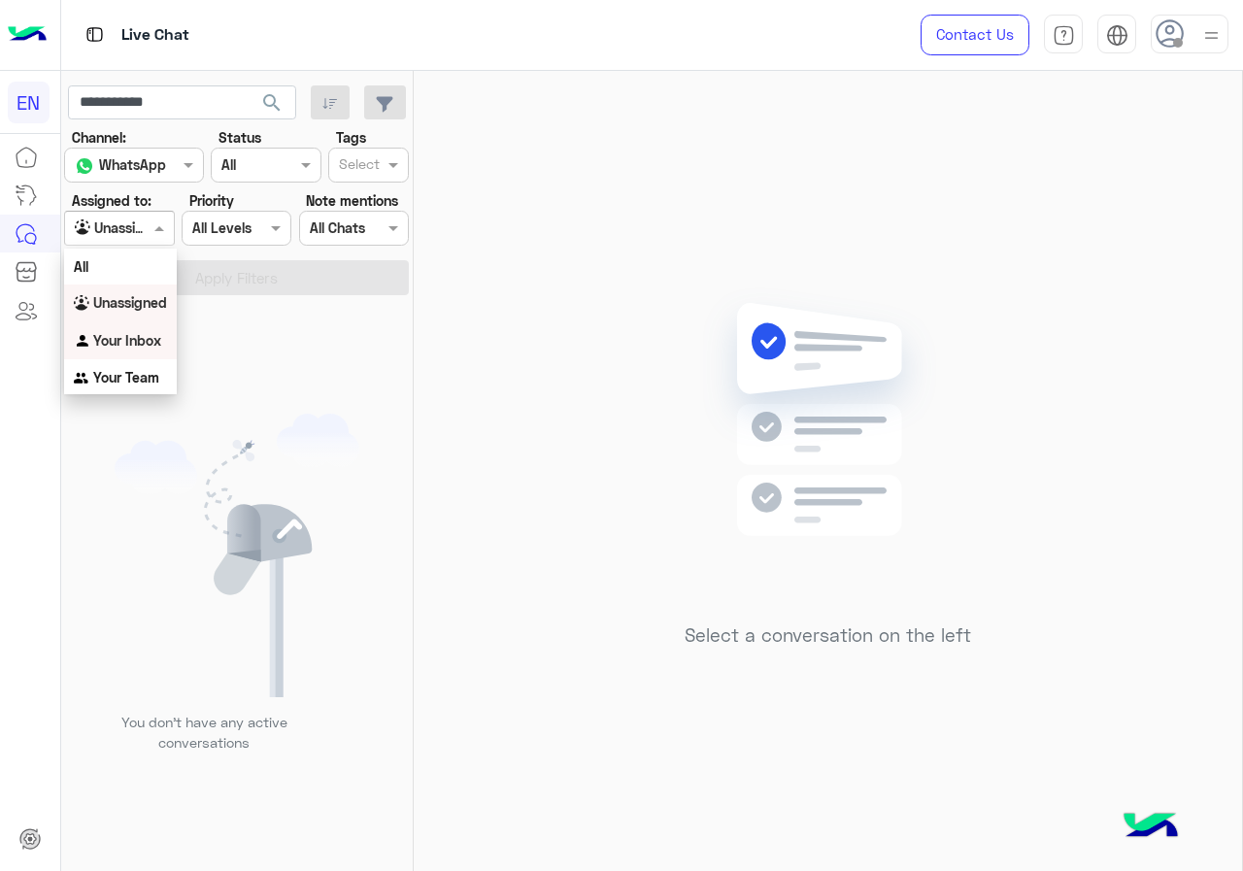
click at [129, 335] on b "Your Inbox" at bounding box center [127, 340] width 68 height 17
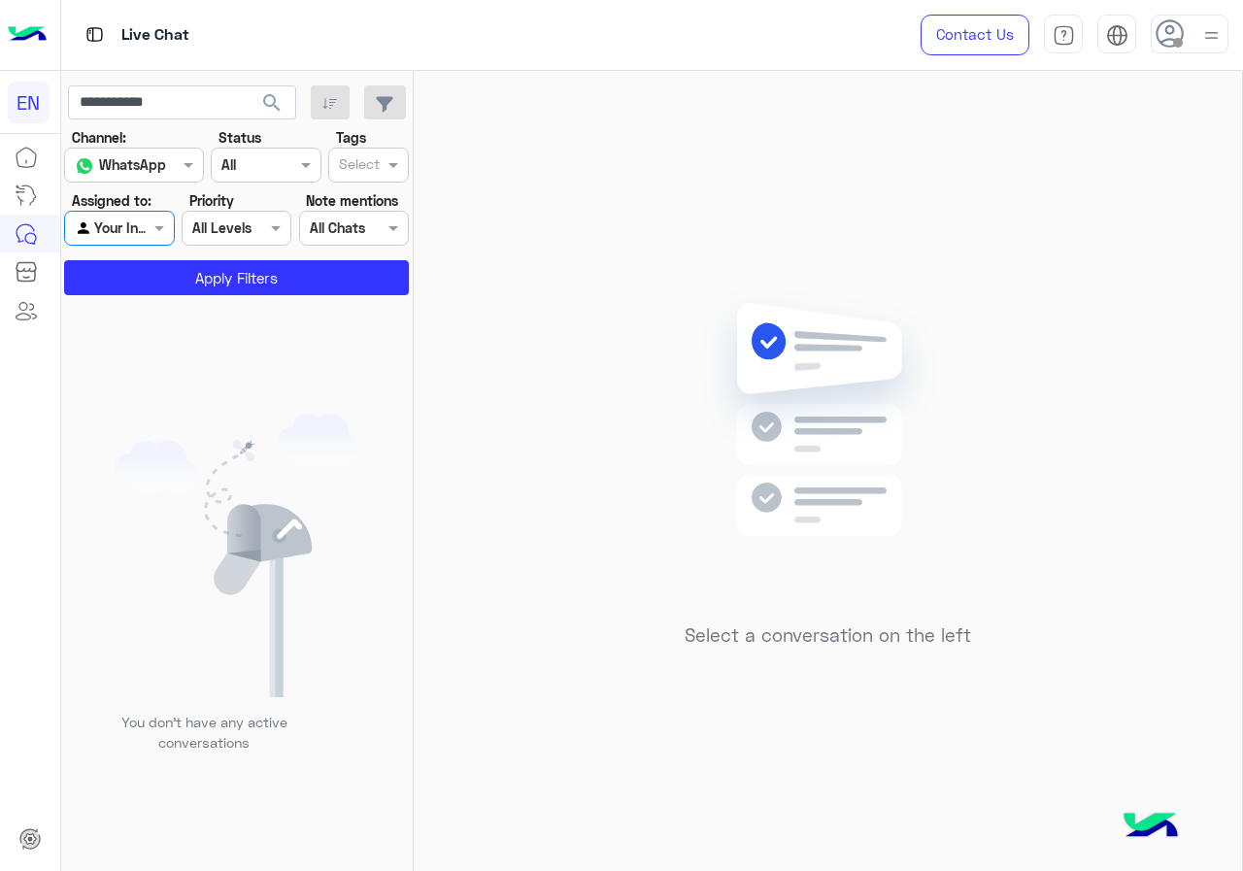
click at [150, 303] on div "You don’t have any active conversations" at bounding box center [237, 590] width 352 height 576
click at [151, 295] on app-inbox-users-filters "**********" at bounding box center [237, 187] width 352 height 232
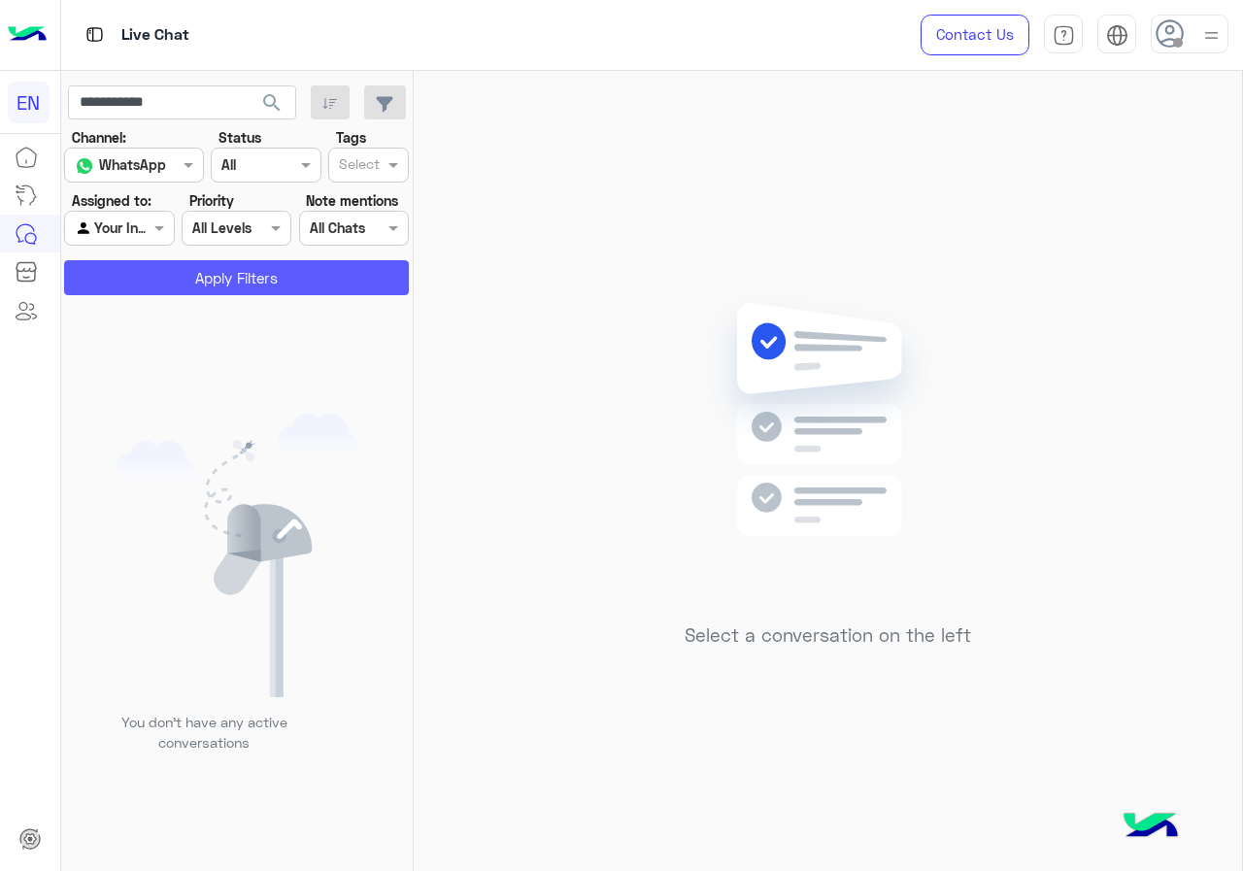
click at [151, 281] on button "Apply Filters" at bounding box center [236, 277] width 345 height 35
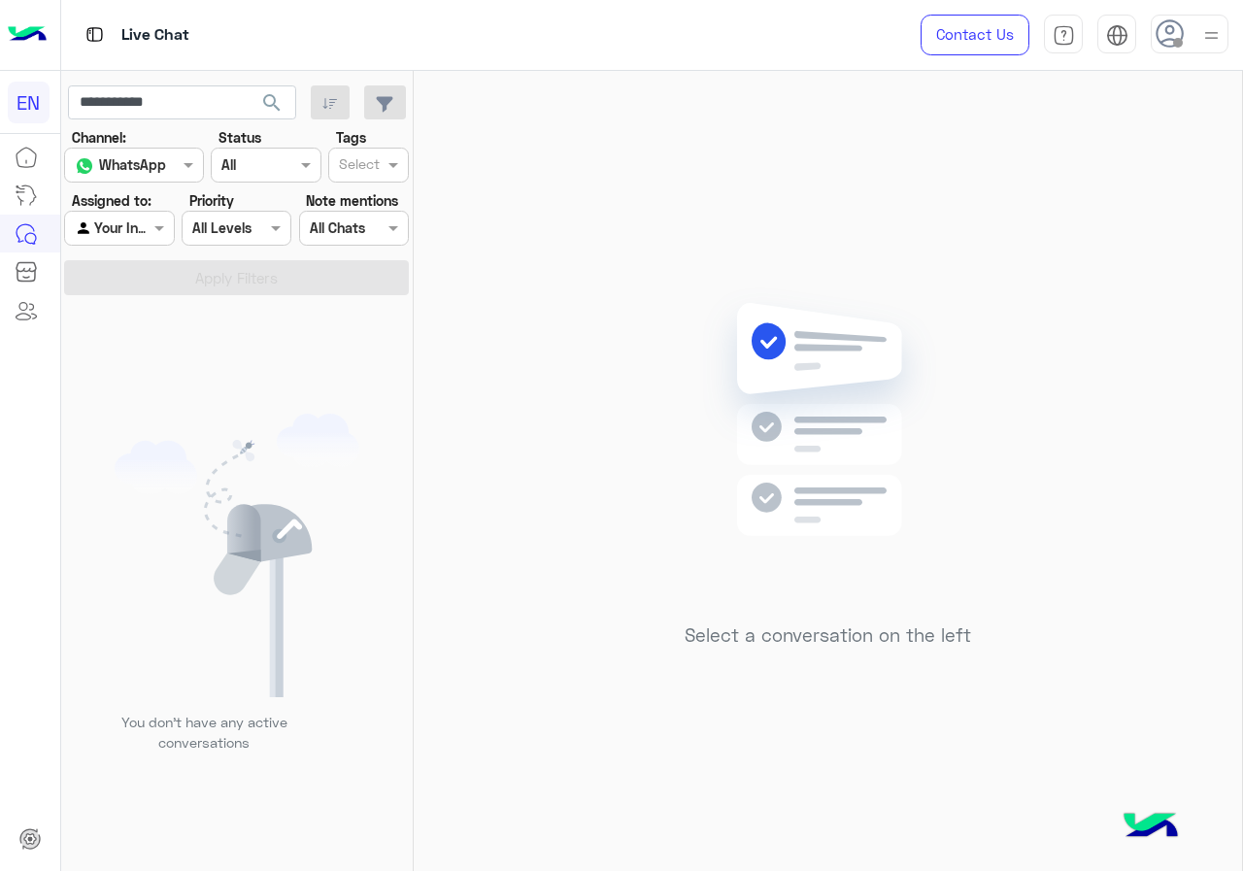
click at [142, 239] on div "Your Inbox" at bounding box center [112, 229] width 74 height 22
click at [142, 370] on b "Your Team" at bounding box center [126, 377] width 66 height 17
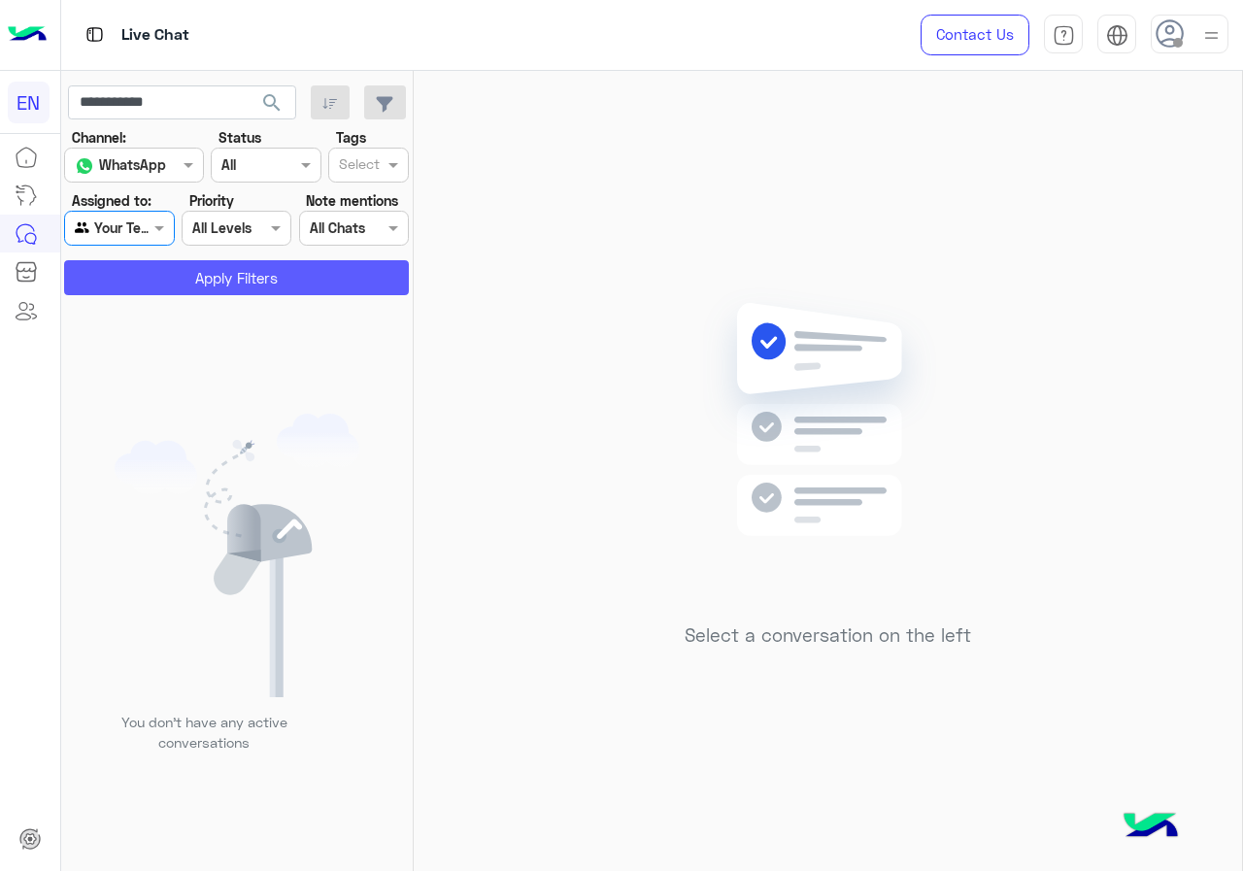
click at [164, 287] on button "Apply Filters" at bounding box center [236, 277] width 345 height 35
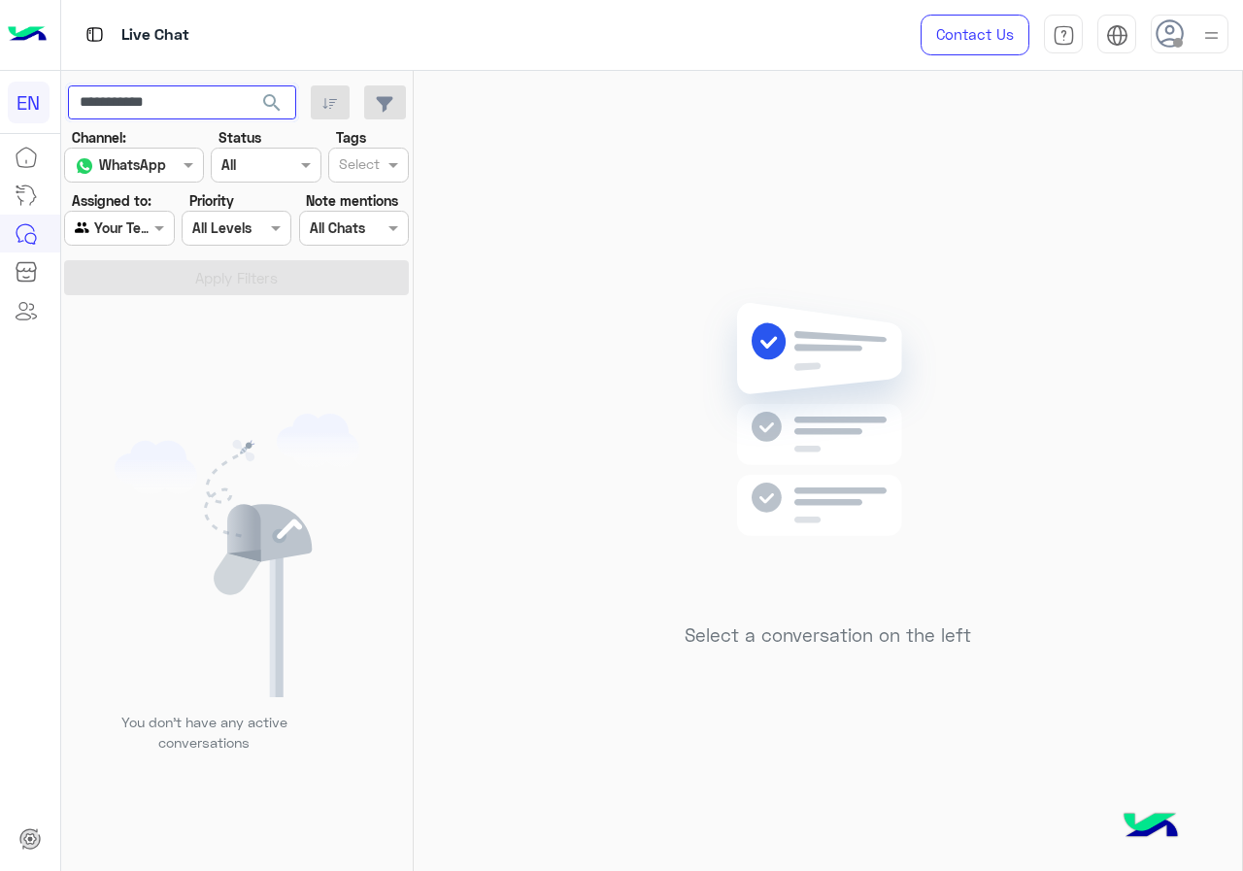
click at [193, 117] on input "**********" at bounding box center [182, 102] width 228 height 35
click at [134, 221] on div at bounding box center [119, 228] width 108 height 22
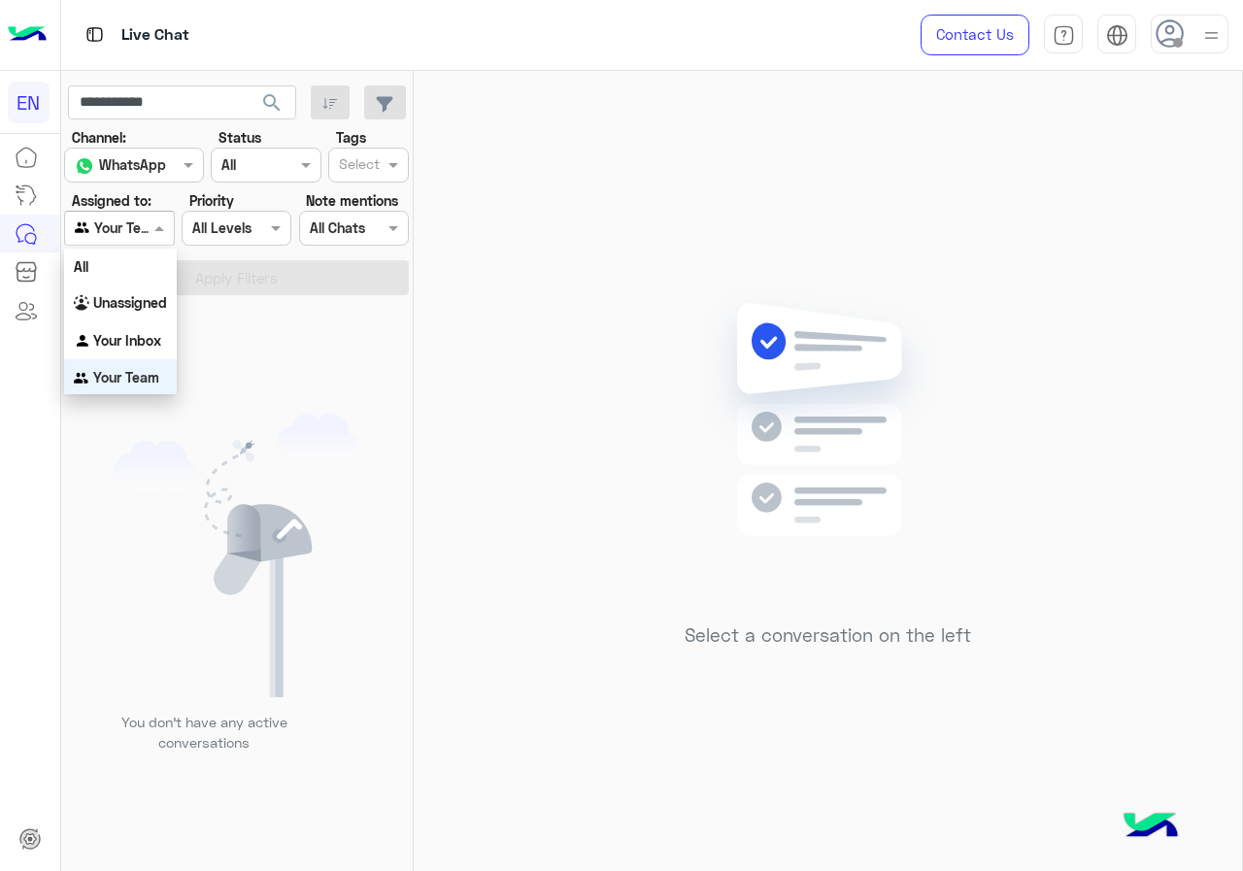
scroll to position [3, 0]
click at [194, 110] on input "**********" at bounding box center [182, 102] width 228 height 35
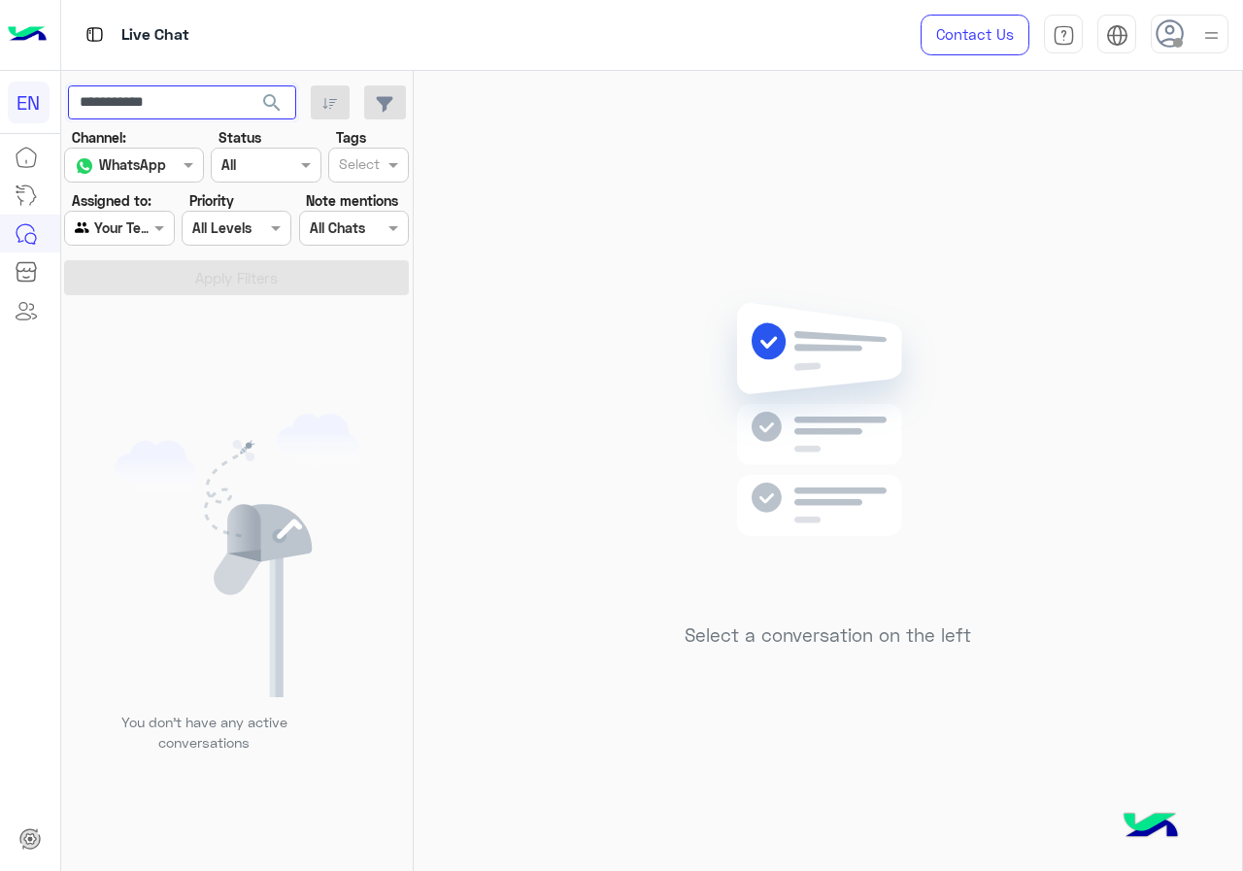
click at [194, 110] on input "**********" at bounding box center [182, 102] width 228 height 35
paste input "**********"
type input "**********"
click at [264, 115] on span "search" at bounding box center [271, 102] width 23 height 23
click at [132, 231] on div at bounding box center [119, 228] width 108 height 22
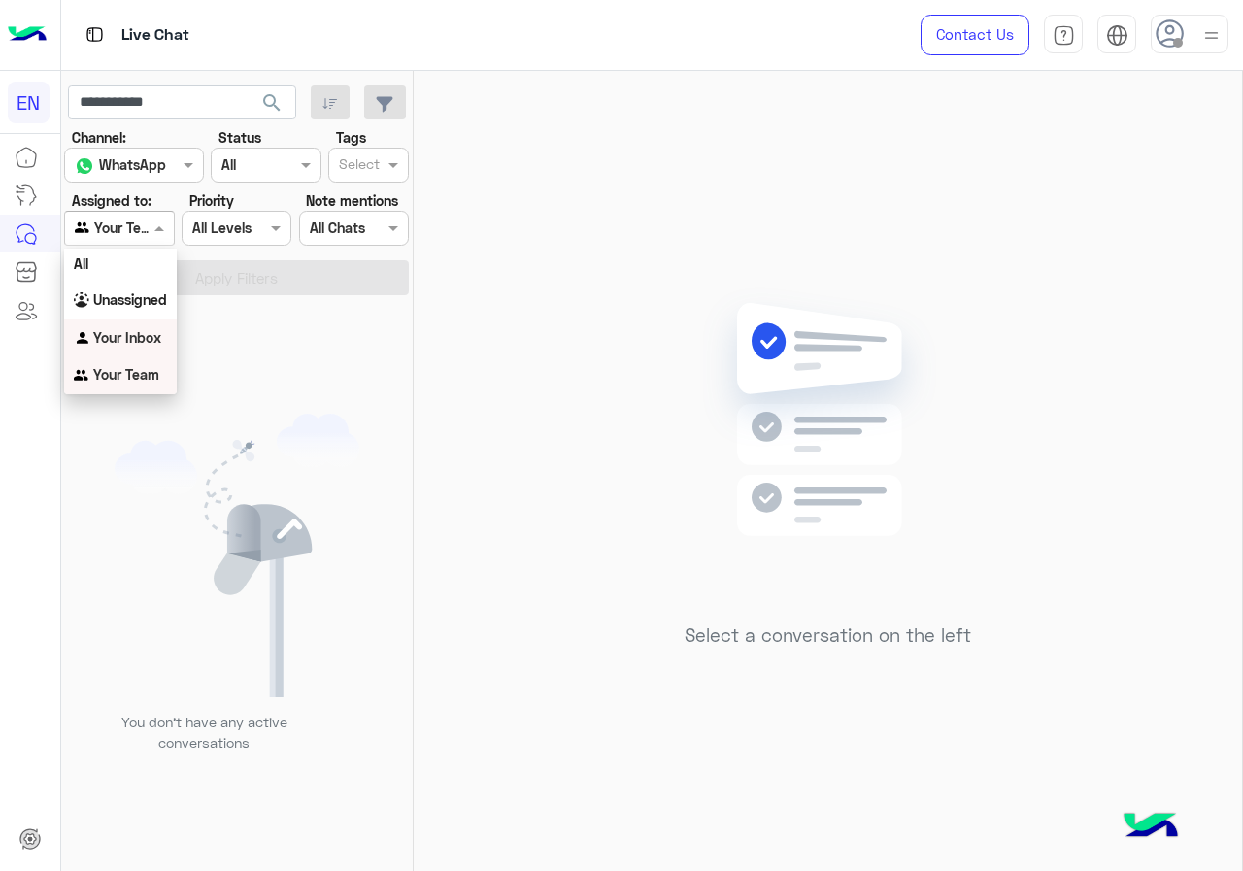
click at [132, 319] on div "Your Inbox" at bounding box center [120, 338] width 113 height 38
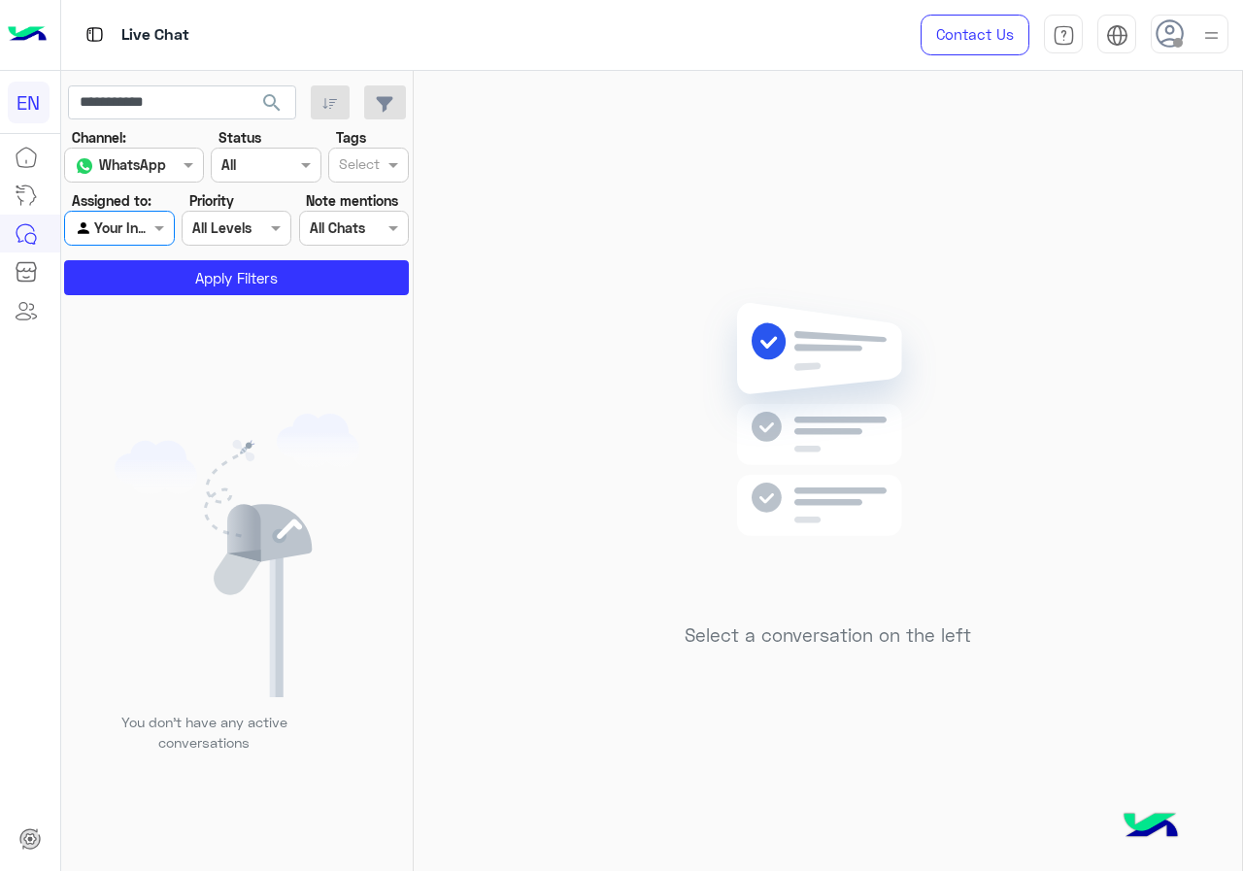
click at [167, 253] on section "Channel: Channel WhatsApp Status Channel All Tags Select Assigned to: Agent Fil…" at bounding box center [237, 211] width 323 height 168
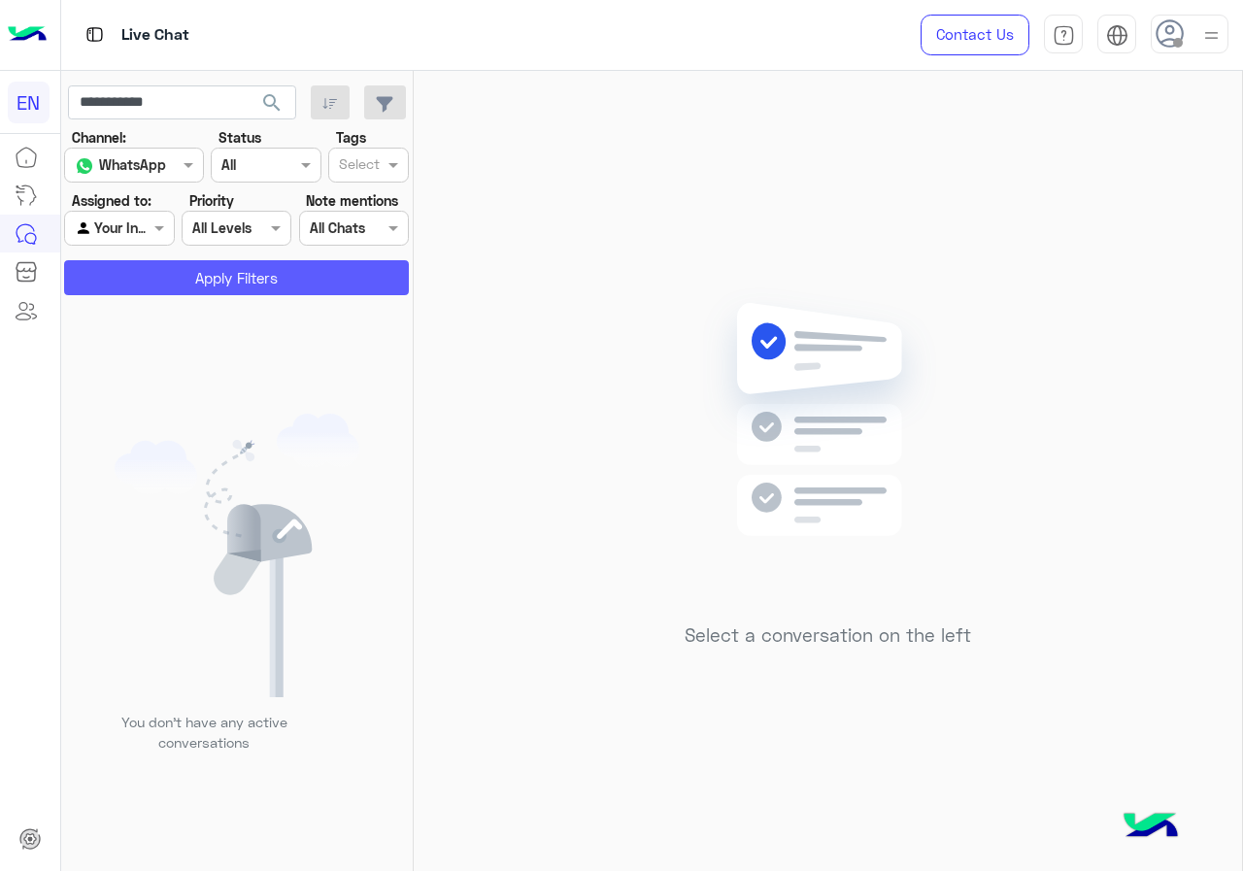
click at [157, 277] on button "Apply Filters" at bounding box center [236, 277] width 345 height 35
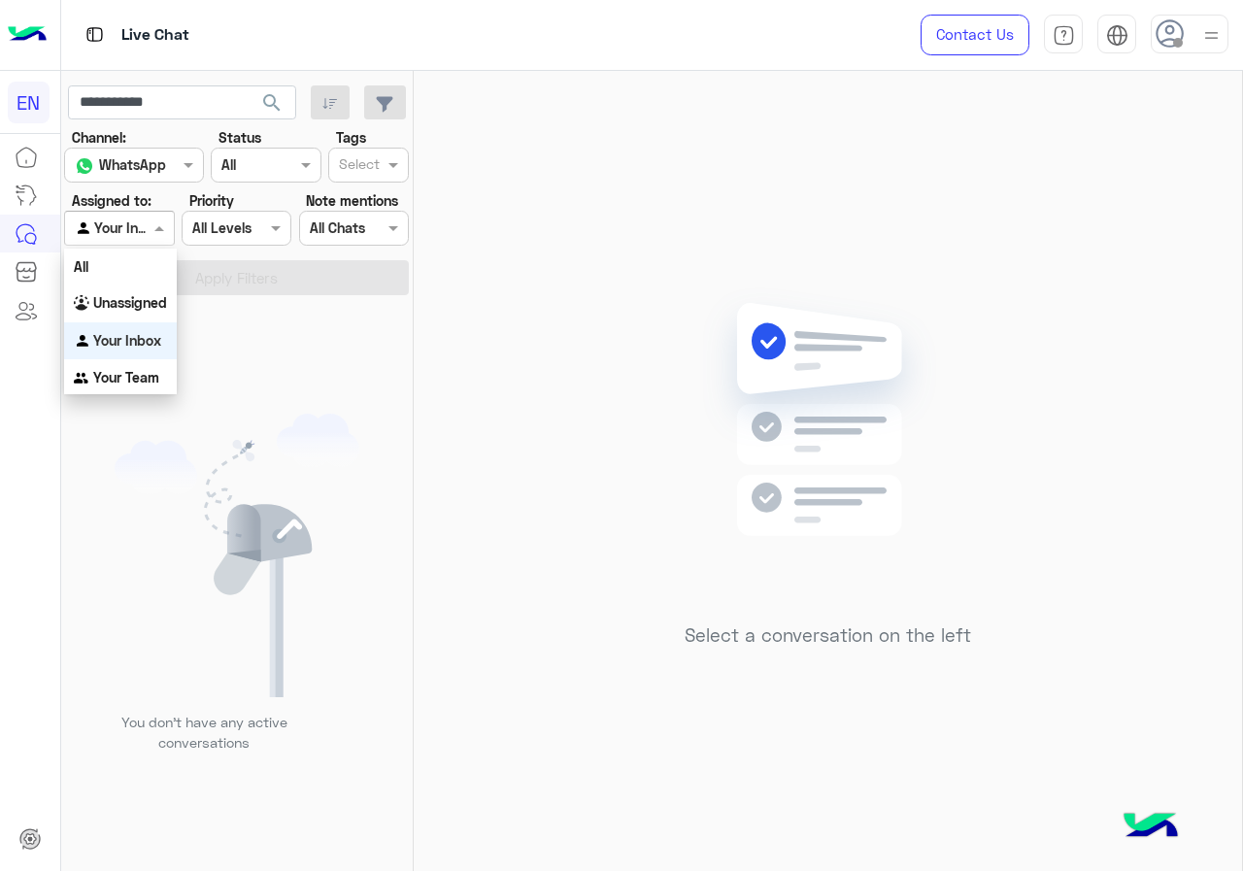
click at [141, 225] on div at bounding box center [119, 228] width 108 height 22
click at [138, 308] on b "Unassigned" at bounding box center [130, 302] width 74 height 17
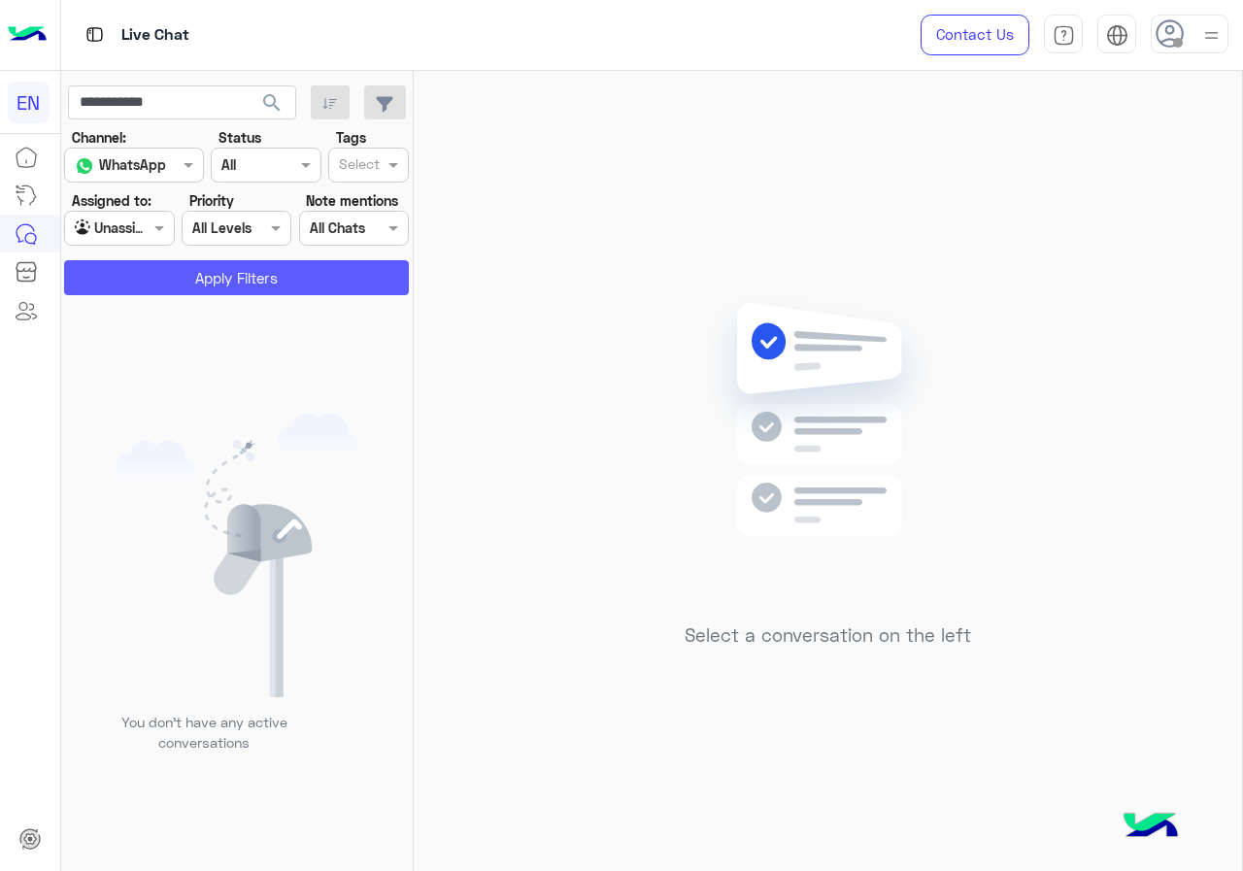
click at [157, 278] on button "Apply Filters" at bounding box center [236, 277] width 345 height 35
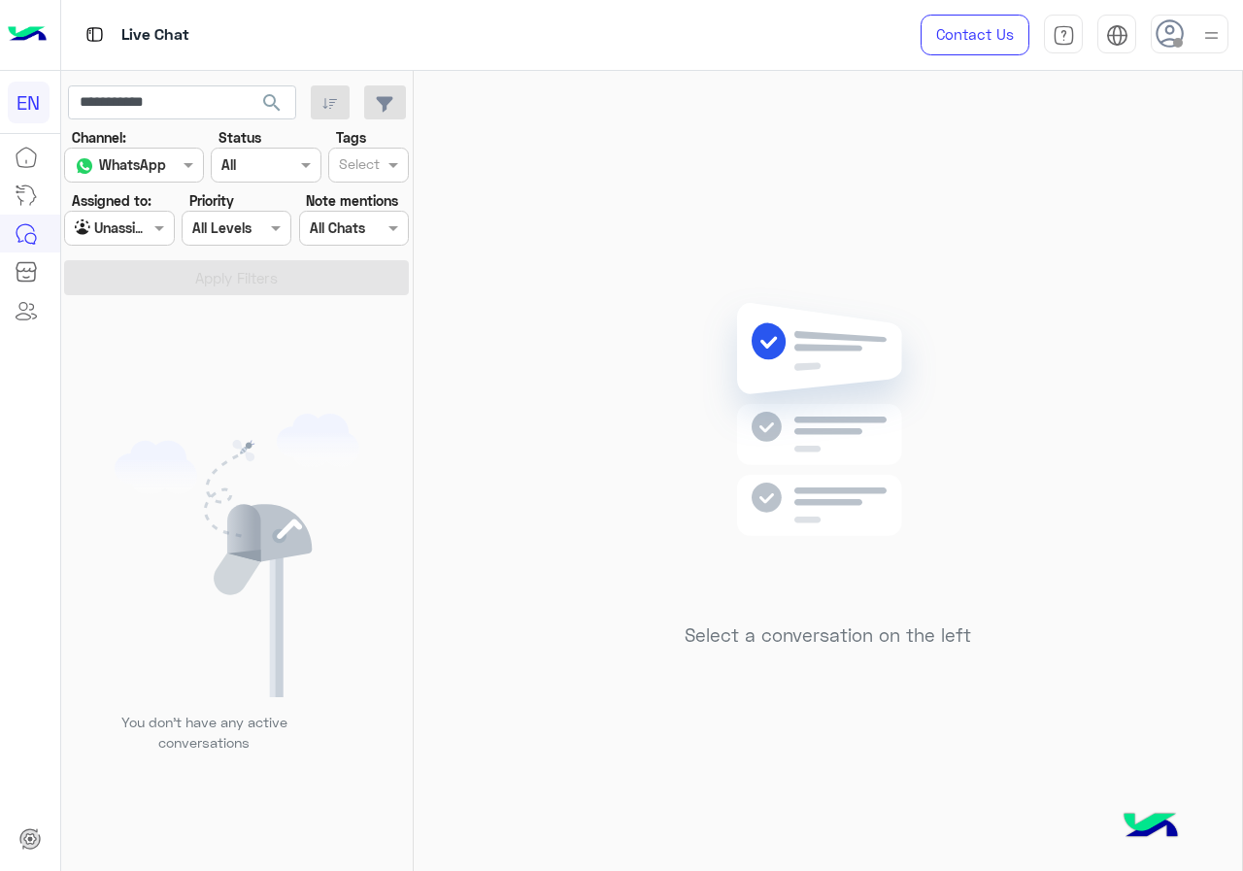
click at [668, 476] on div "Select a conversation on the left" at bounding box center [828, 475] width 828 height 808
click at [290, 90] on button "search" at bounding box center [273, 106] width 48 height 42
click at [285, 99] on button "search" at bounding box center [273, 106] width 48 height 42
click at [134, 234] on div at bounding box center [119, 228] width 108 height 22
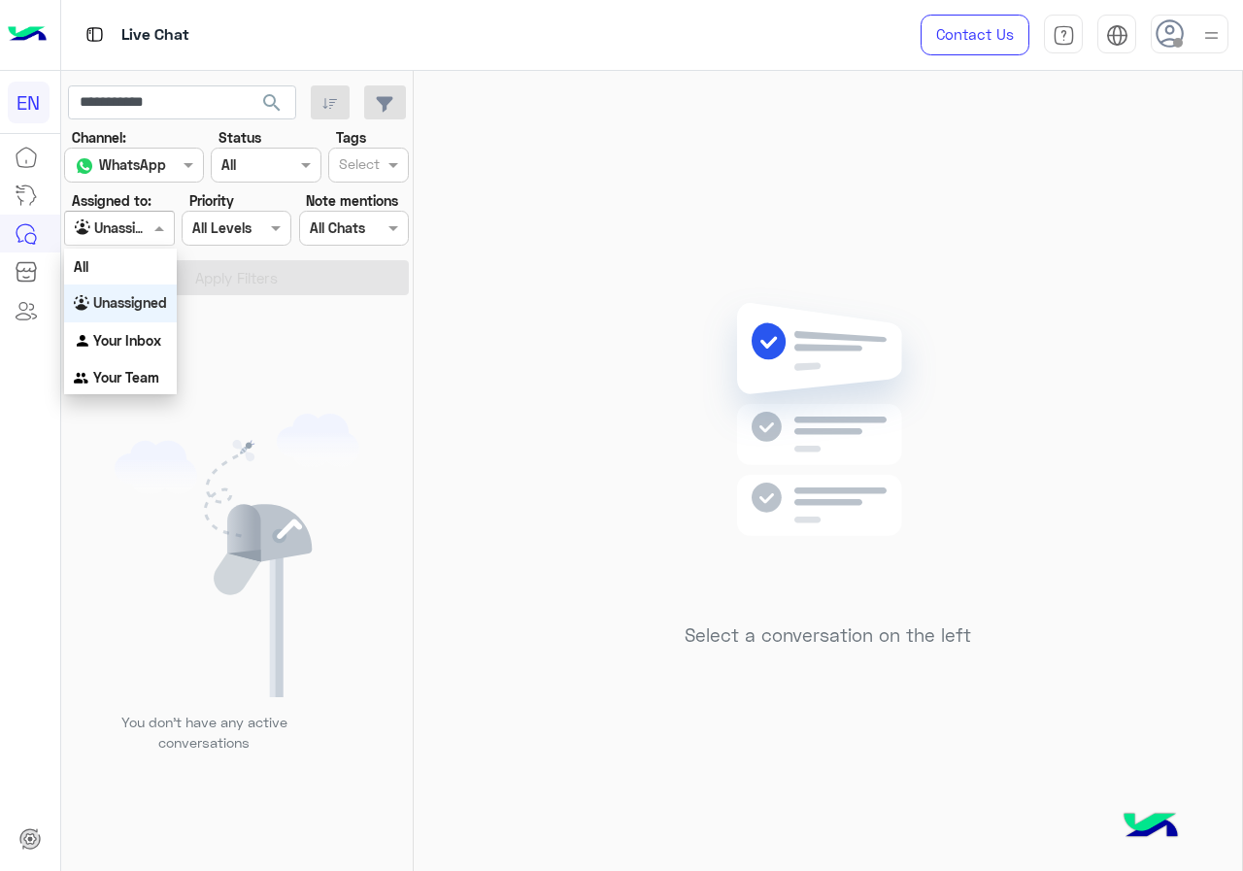
click at [140, 320] on div "Unassigned" at bounding box center [120, 304] width 113 height 38
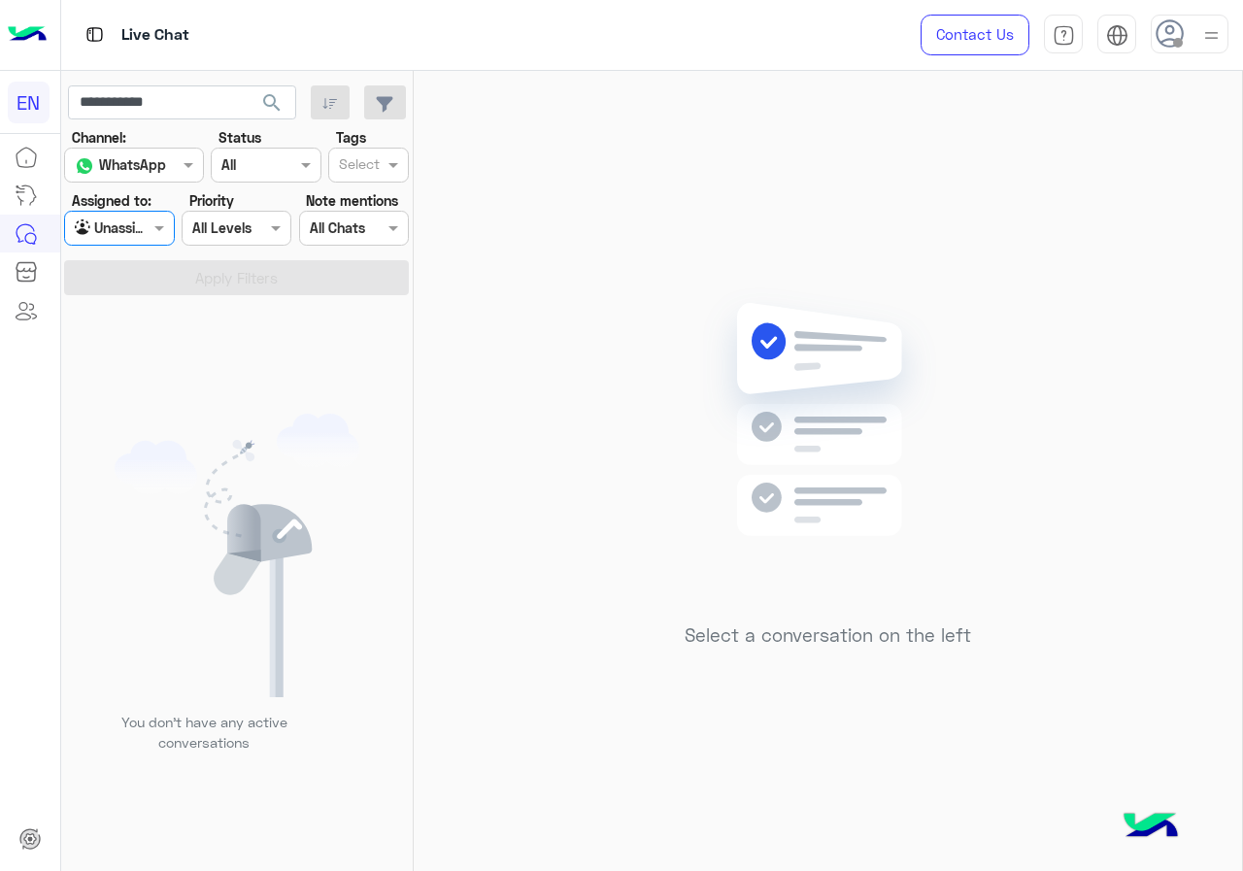
click at [147, 244] on div "Agent Filter Unassigned" at bounding box center [119, 228] width 110 height 35
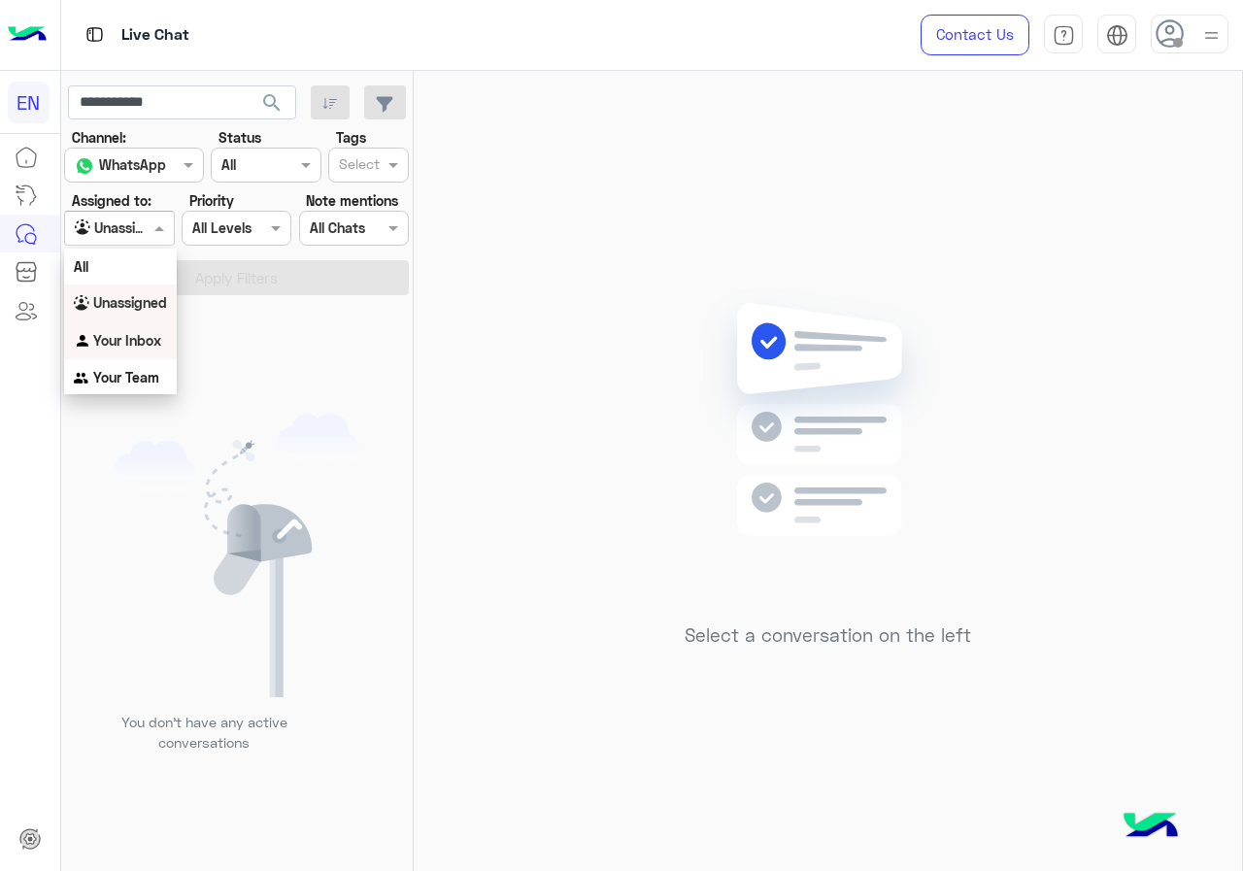
click at [121, 345] on b "Your Inbox" at bounding box center [127, 340] width 68 height 17
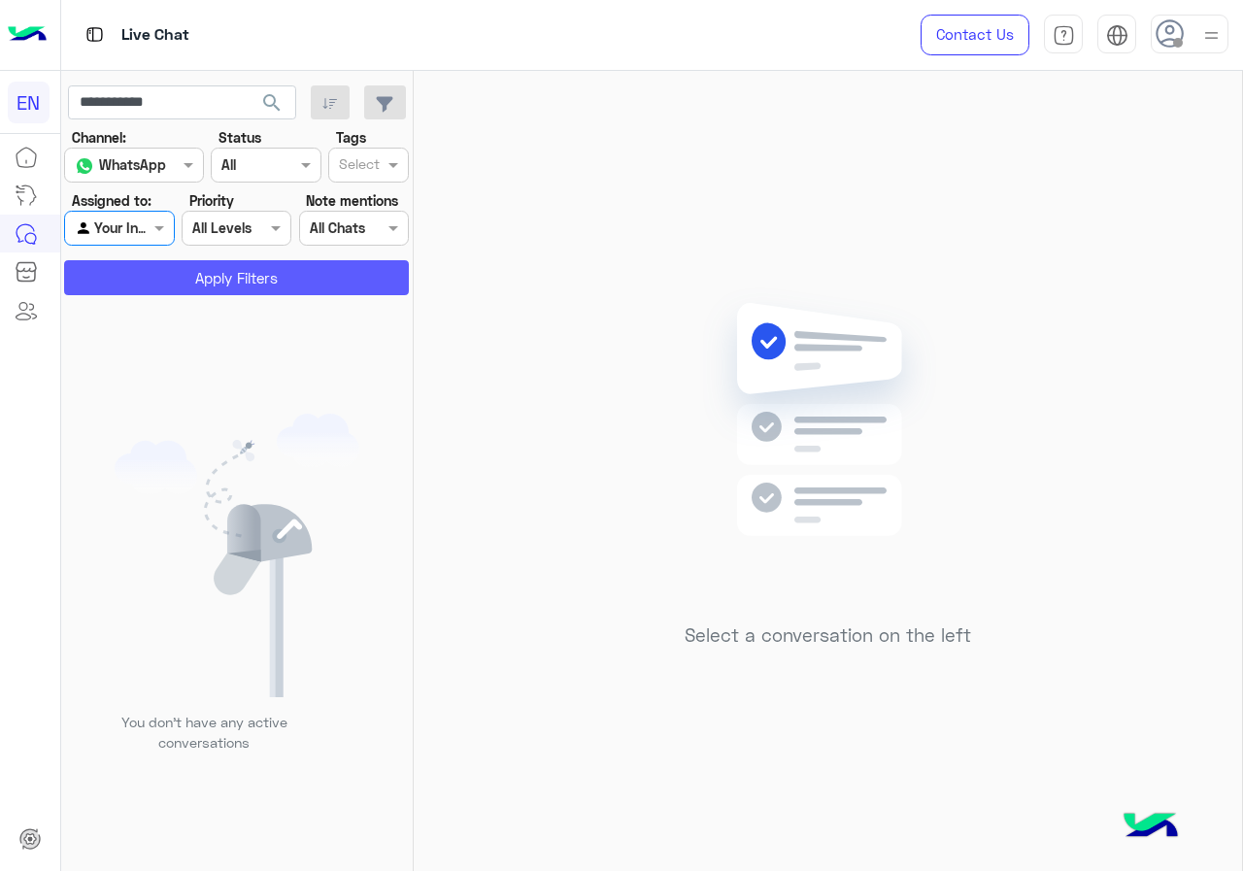
click at [151, 287] on button "Apply Filters" at bounding box center [236, 277] width 345 height 35
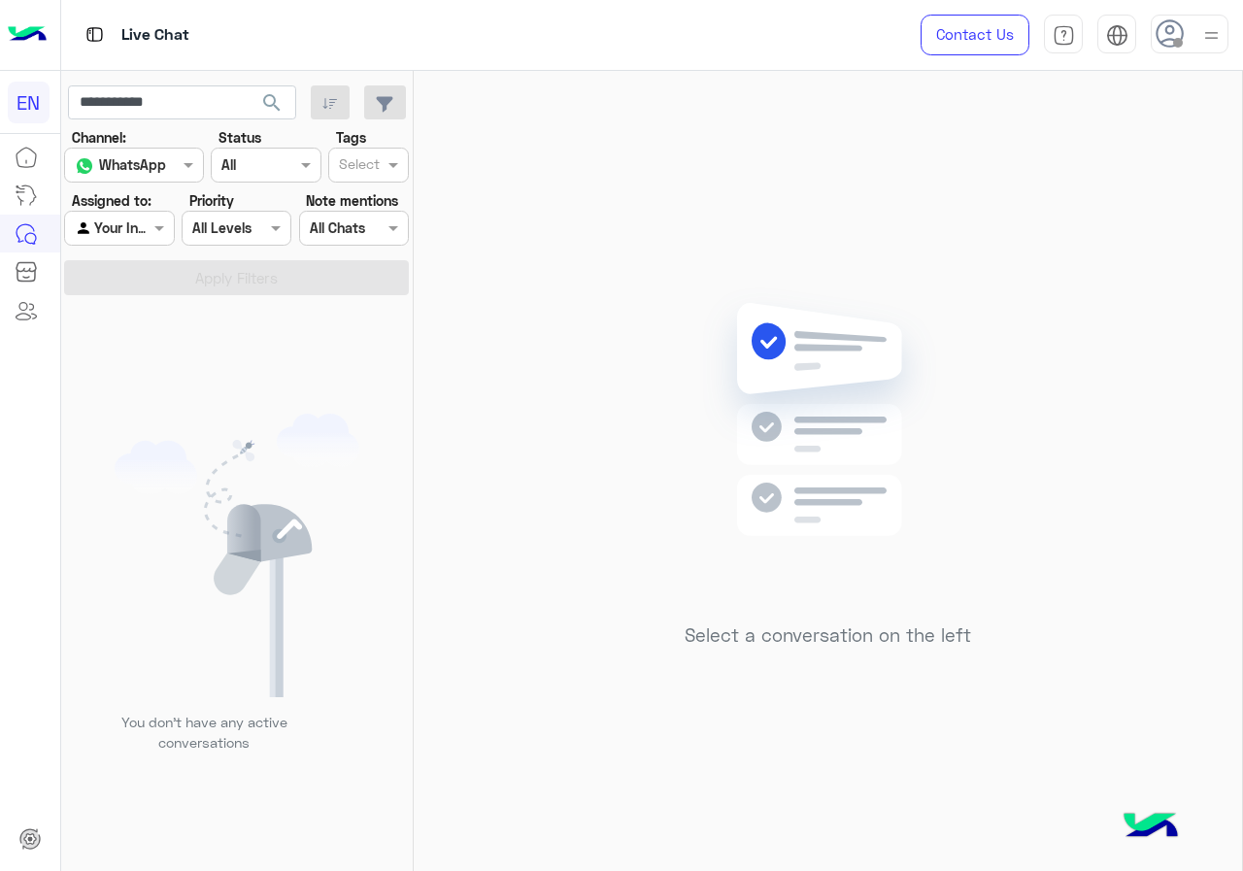
click at [133, 220] on div at bounding box center [119, 228] width 108 height 22
click at [127, 282] on div "All" at bounding box center [120, 267] width 113 height 36
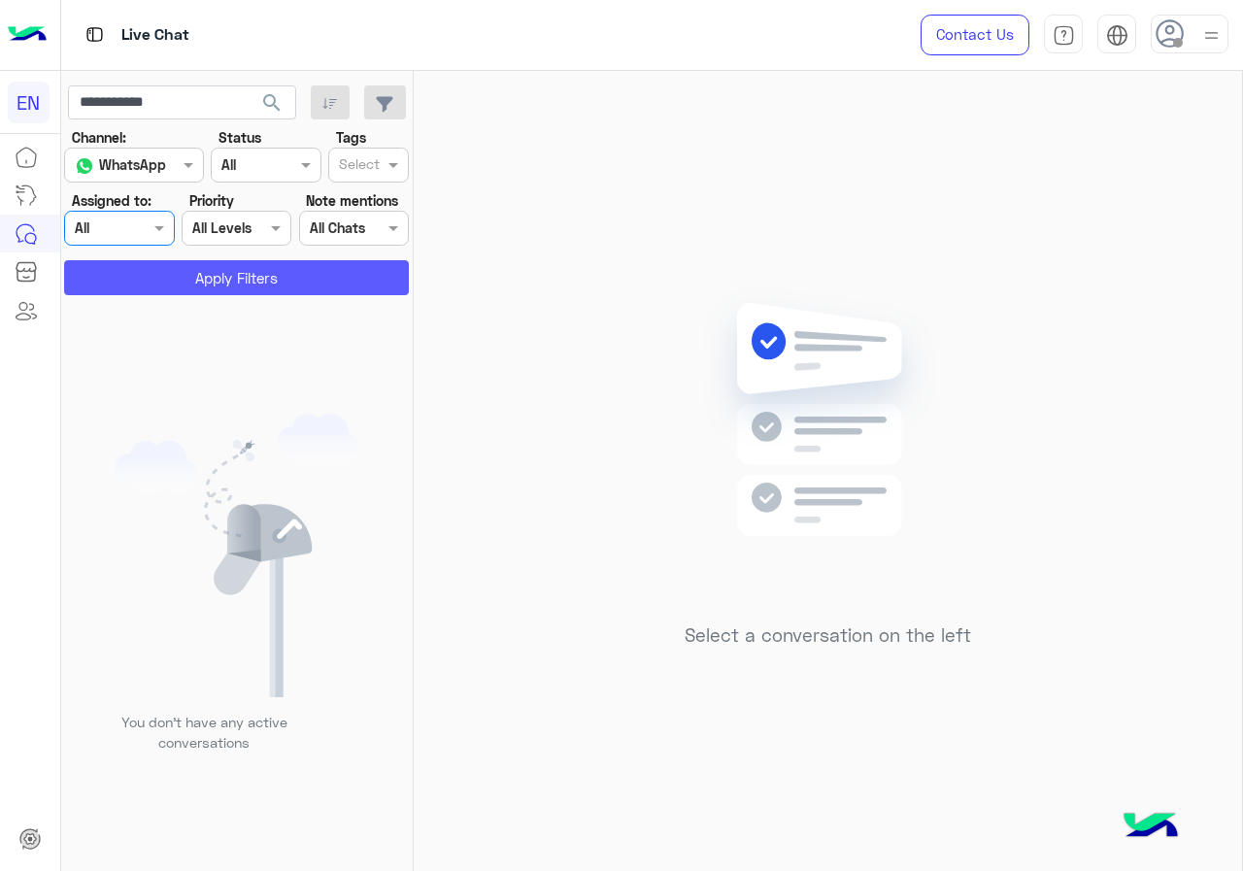
click at [159, 277] on button "Apply Filters" at bounding box center [236, 277] width 345 height 35
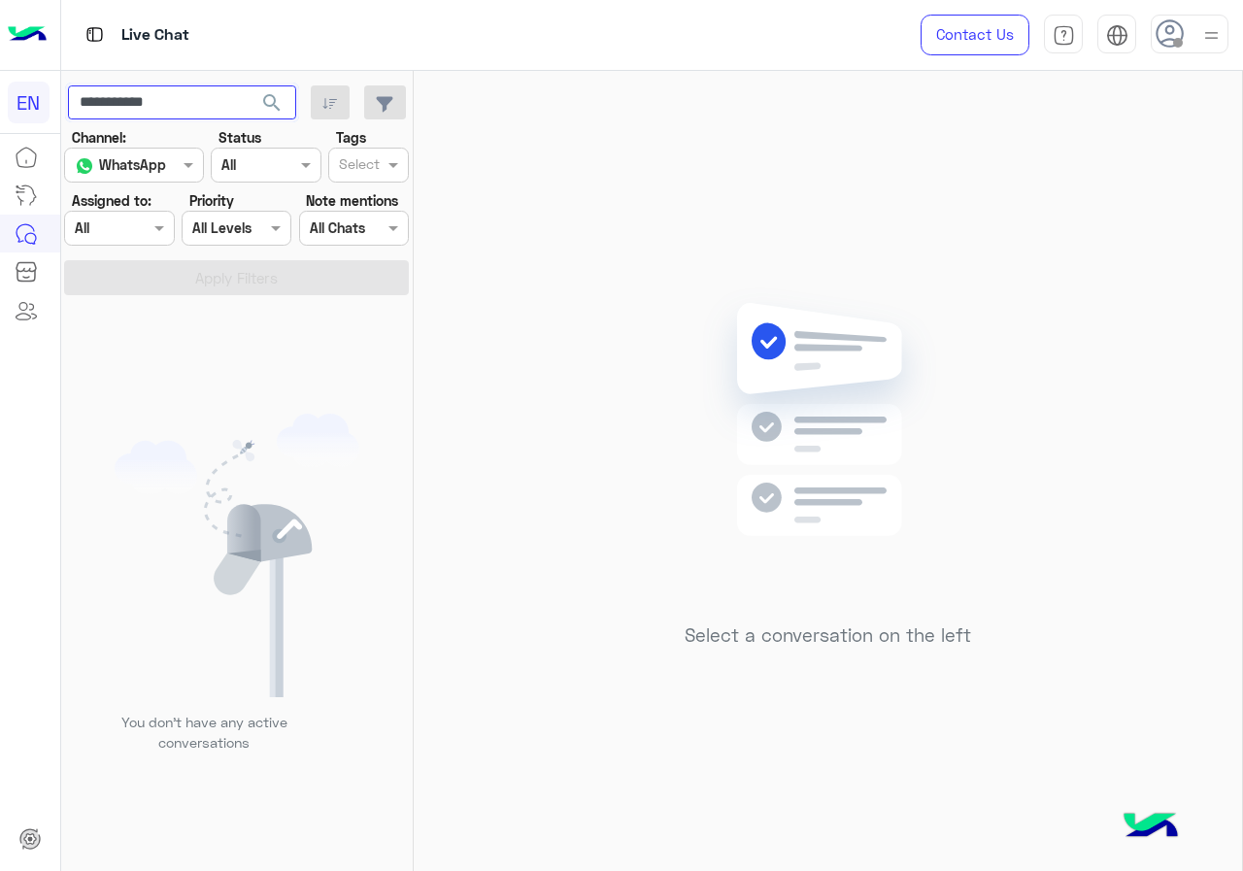
click at [189, 85] on input "**********" at bounding box center [182, 102] width 228 height 35
type input "**********"
click at [295, 104] on button "search" at bounding box center [273, 106] width 48 height 42
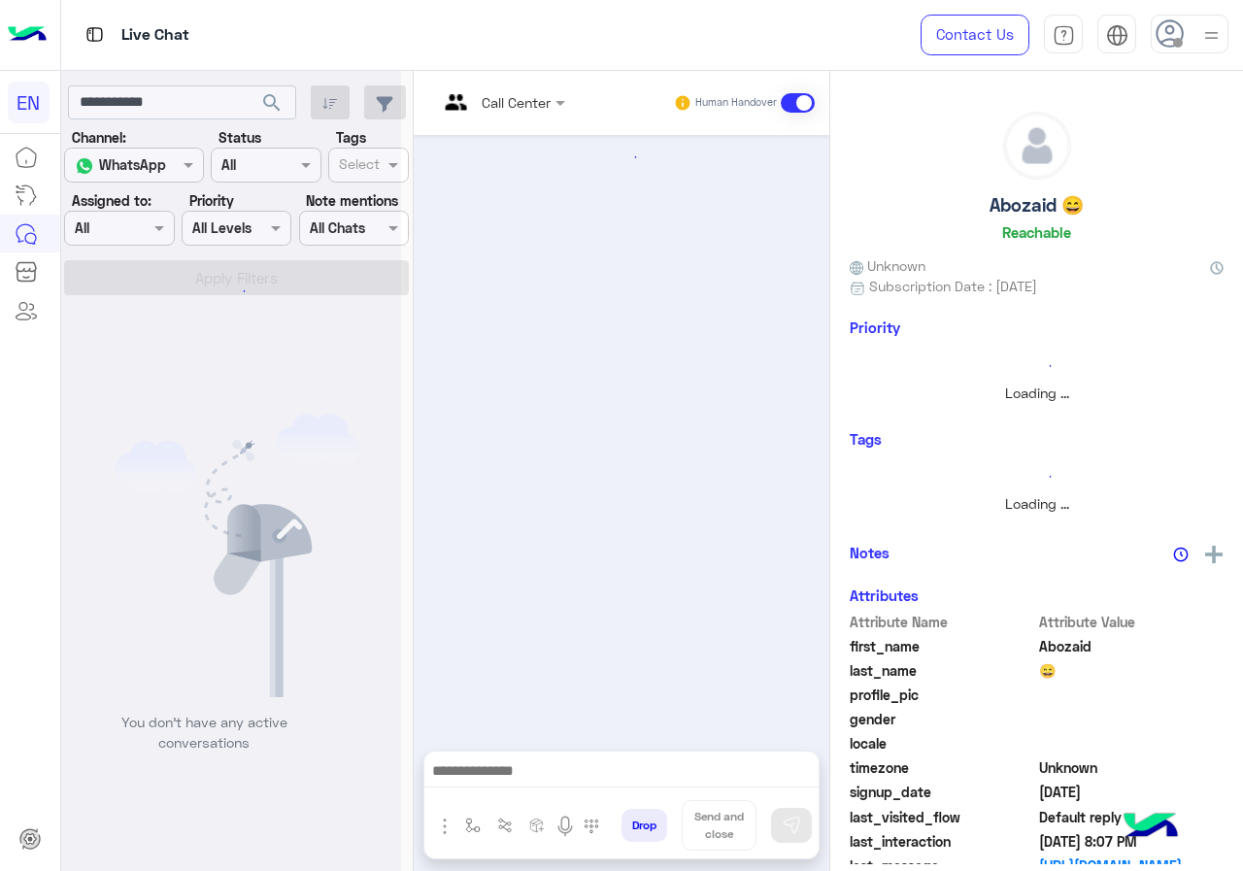
click at [138, 220] on div at bounding box center [119, 228] width 108 height 22
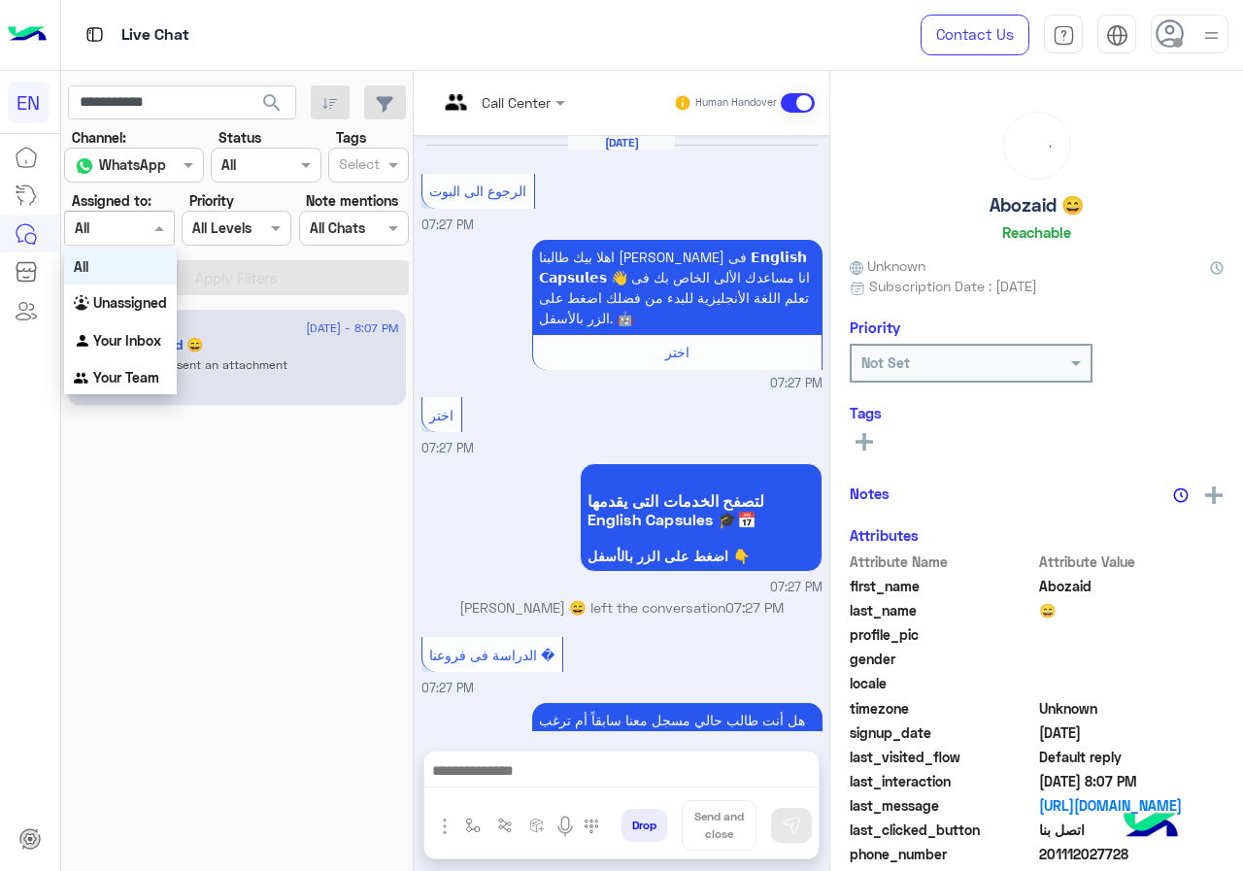
scroll to position [1366, 0]
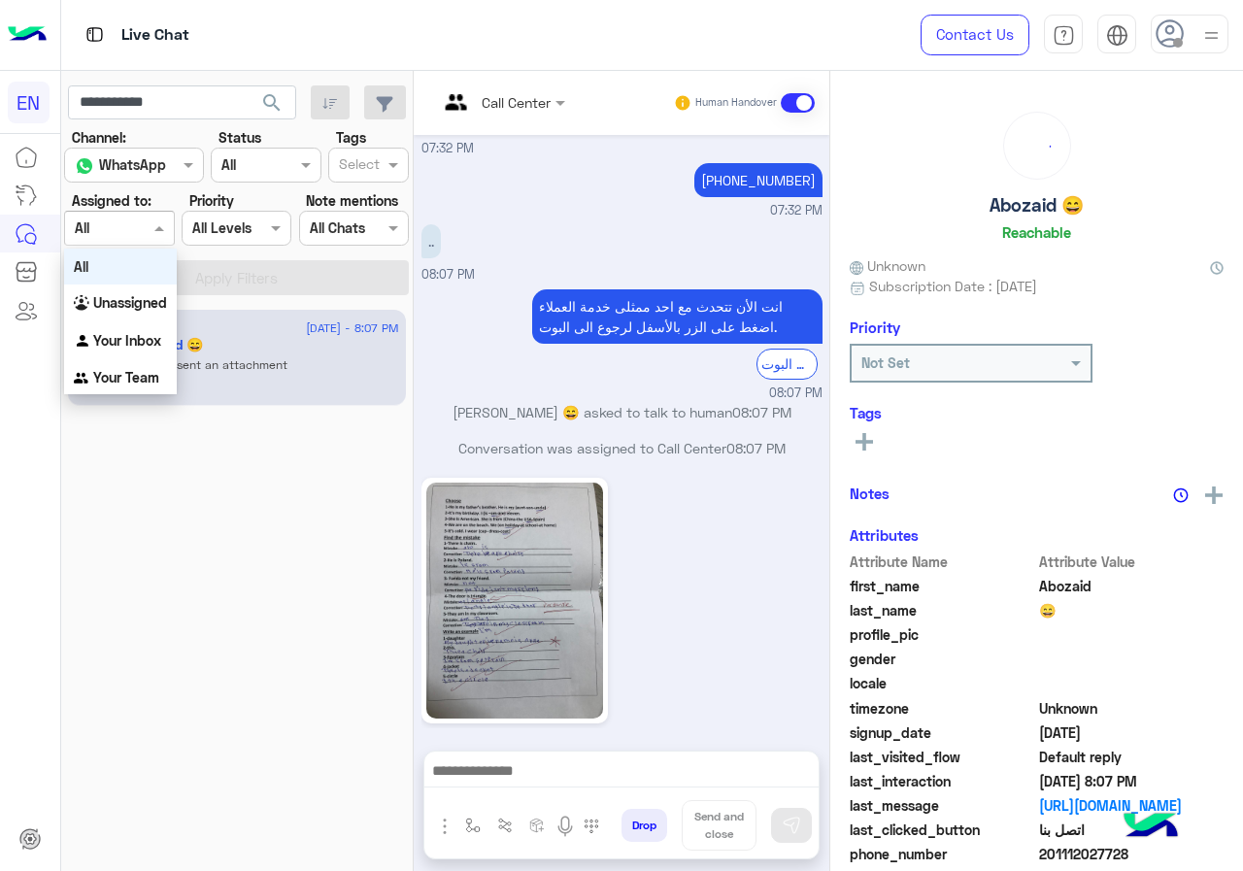
click at [138, 220] on div at bounding box center [119, 228] width 108 height 22
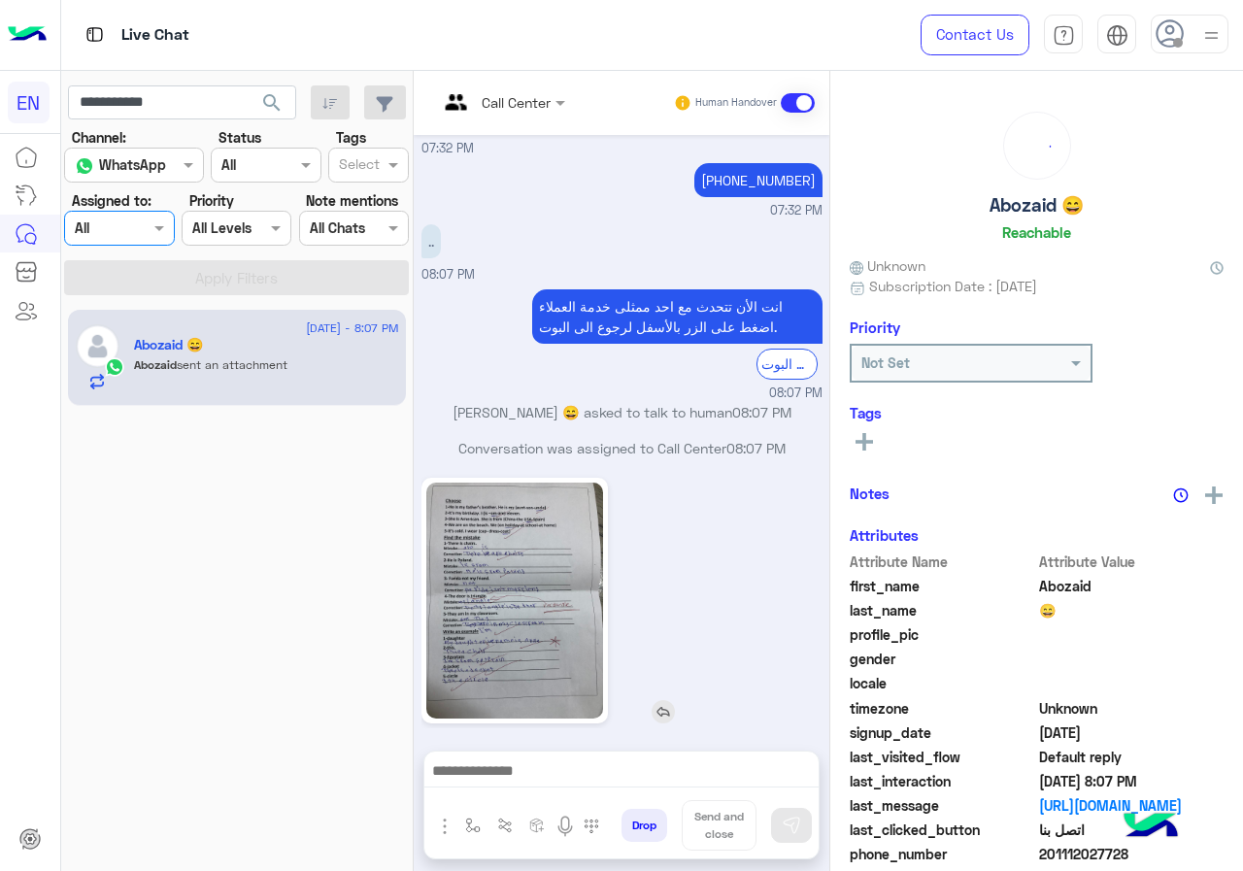
click at [513, 487] on img at bounding box center [514, 601] width 177 height 236
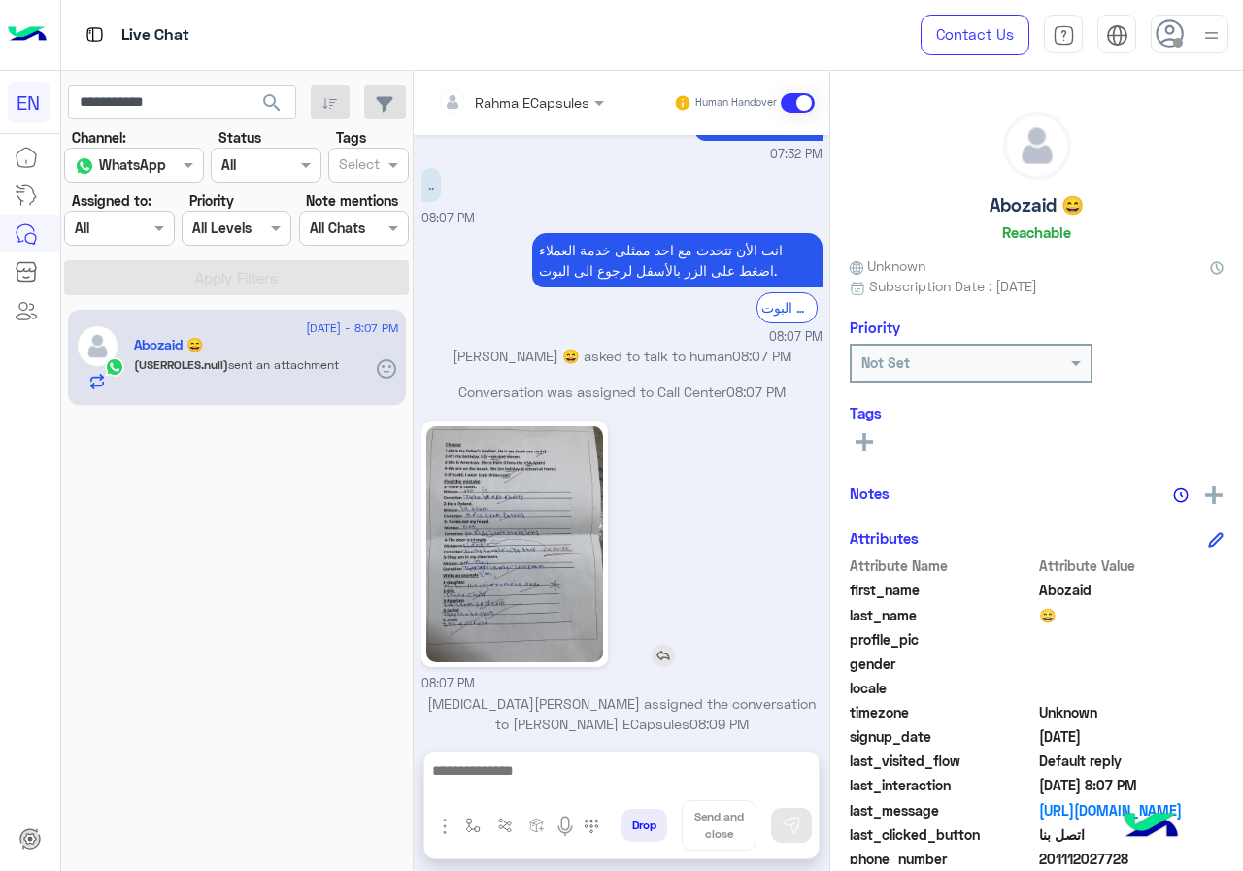
scroll to position [1422, 0]
click at [840, 418] on div "[PERSON_NAME] 😄 Reachable Unknown Subscription Date : [DATE] Priority Not Set T…" at bounding box center [1036, 467] width 413 height 793
click at [877, 437] on button at bounding box center [864, 440] width 29 height 23
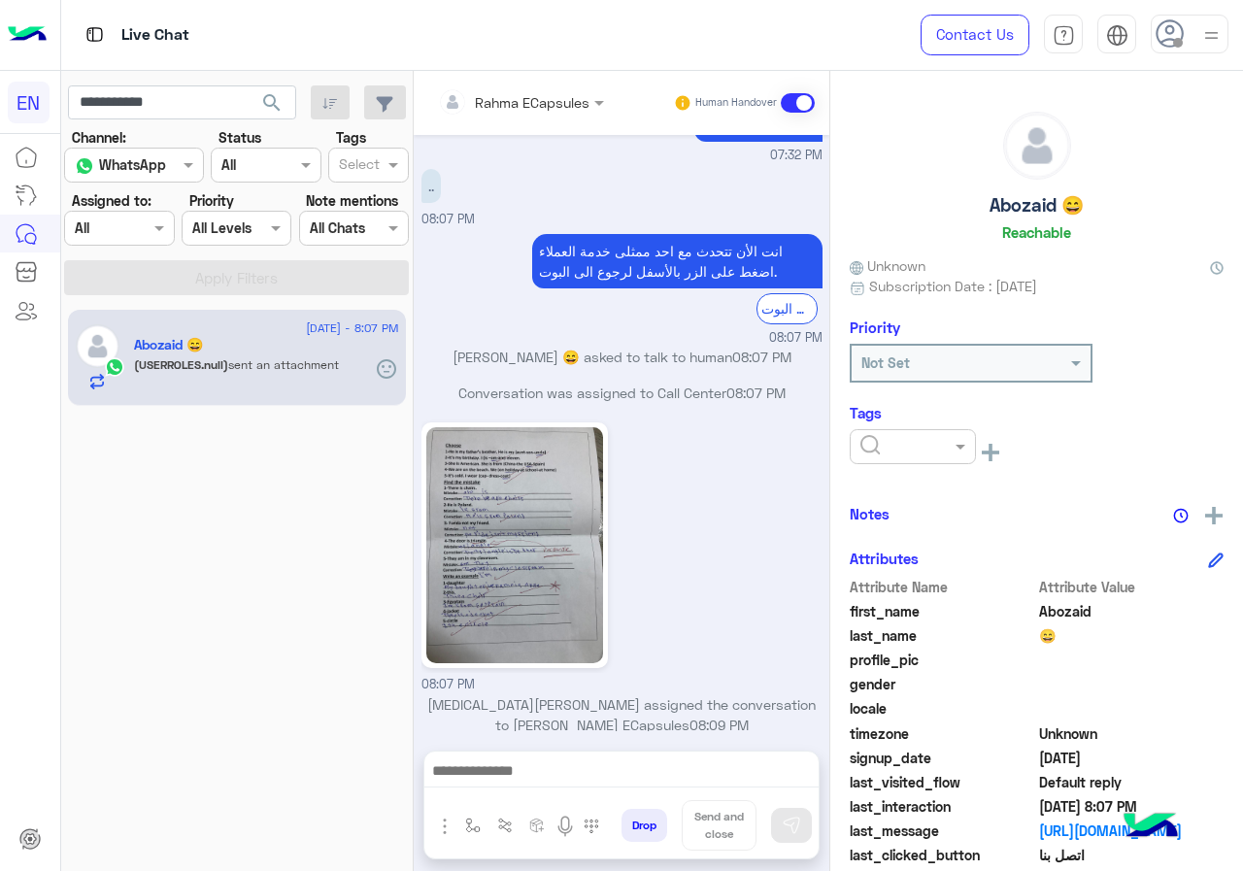
click at [918, 461] on div at bounding box center [913, 446] width 126 height 35
click at [922, 482] on div "Solved" at bounding box center [913, 494] width 126 height 36
click at [995, 502] on div "Notes" at bounding box center [1037, 514] width 374 height 24
click at [518, 108] on input "text" at bounding box center [495, 102] width 114 height 20
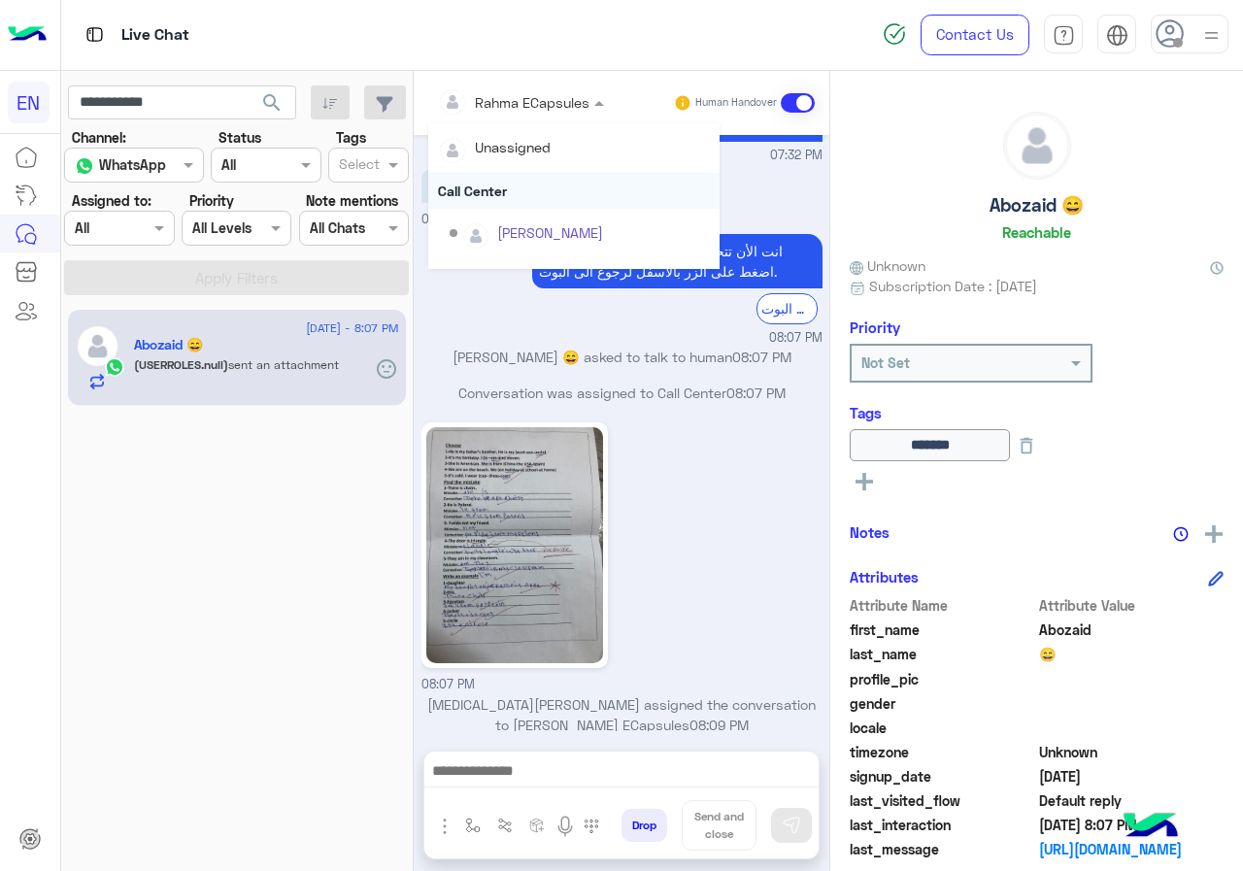
click at [540, 185] on div "Call Center" at bounding box center [573, 191] width 291 height 36
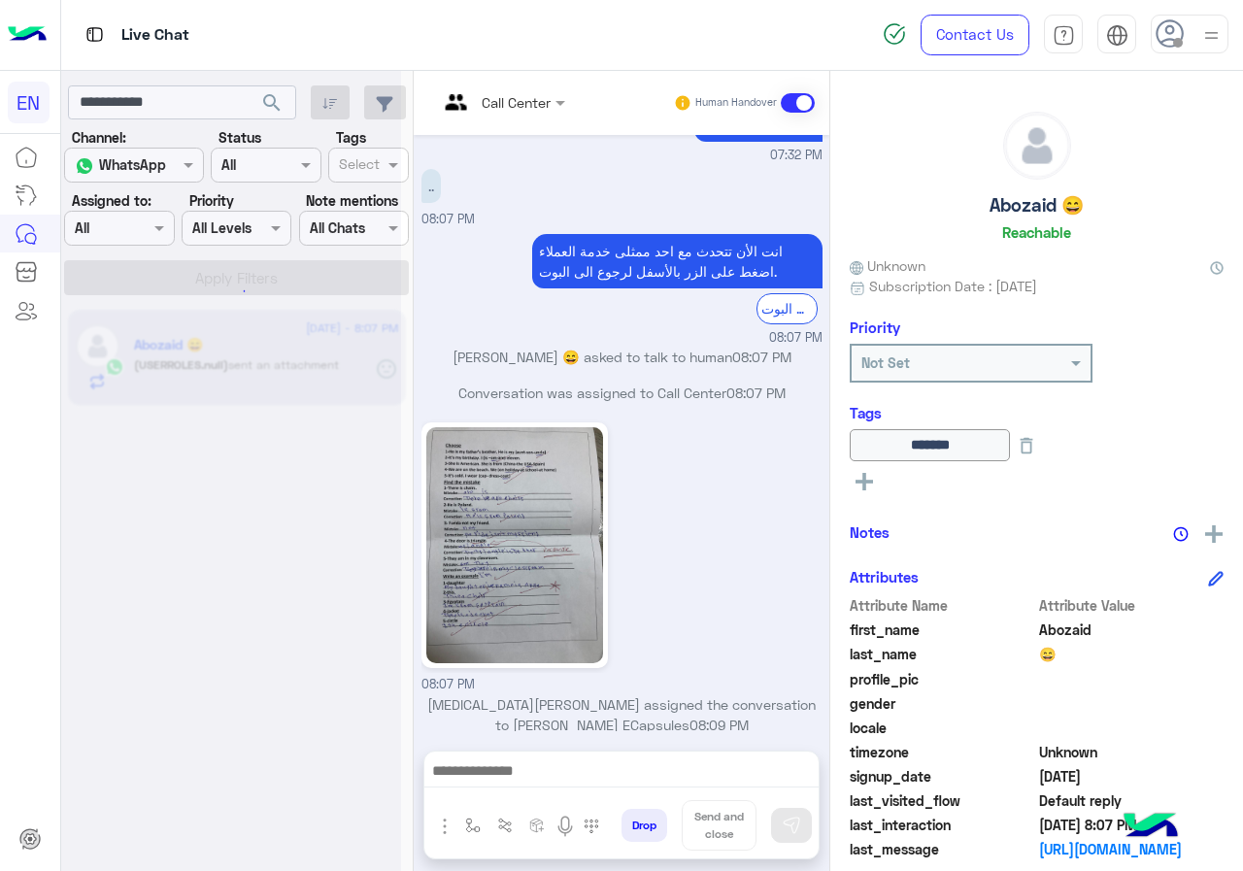
click at [238, 93] on div at bounding box center [231, 443] width 340 height 871
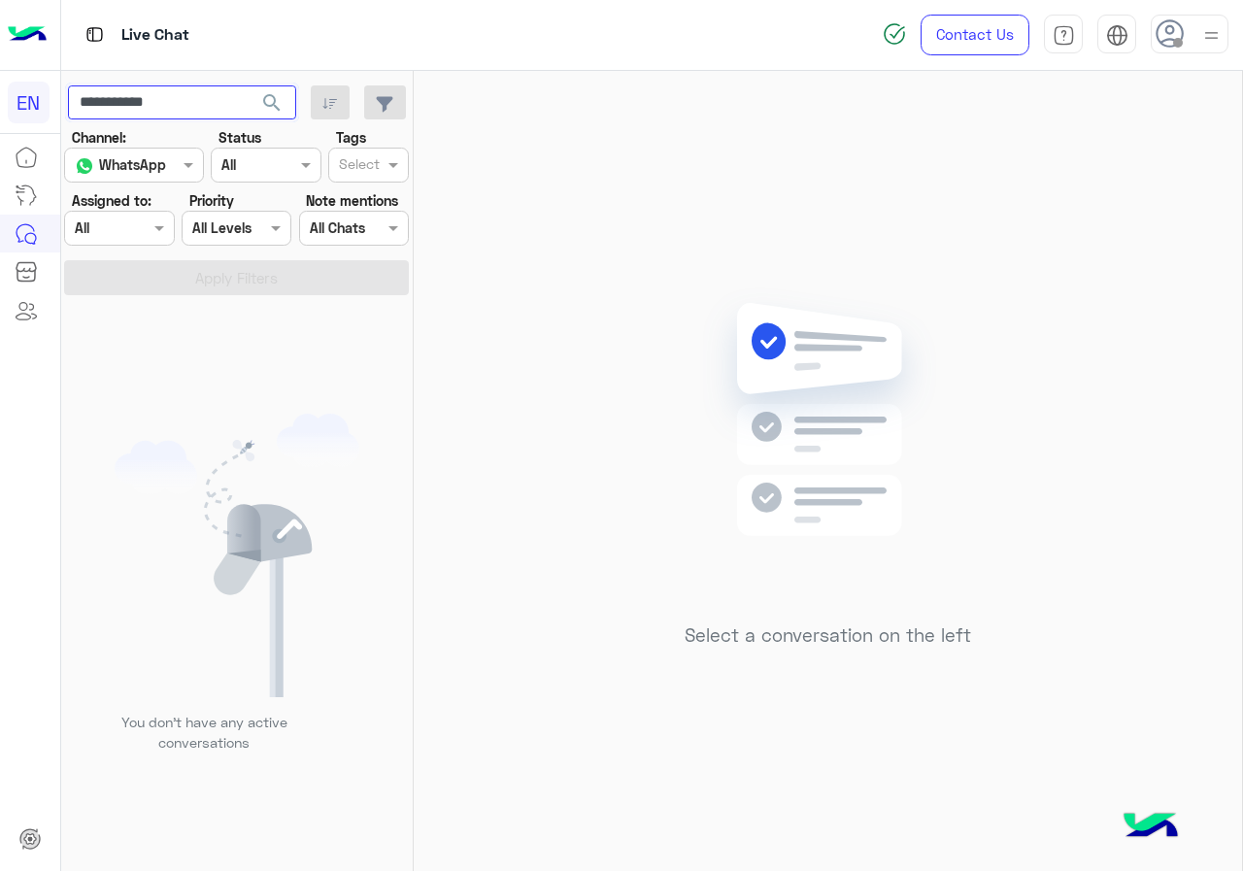
click at [238, 93] on input "**********" at bounding box center [182, 102] width 228 height 35
click at [276, 101] on span "search" at bounding box center [271, 102] width 23 height 23
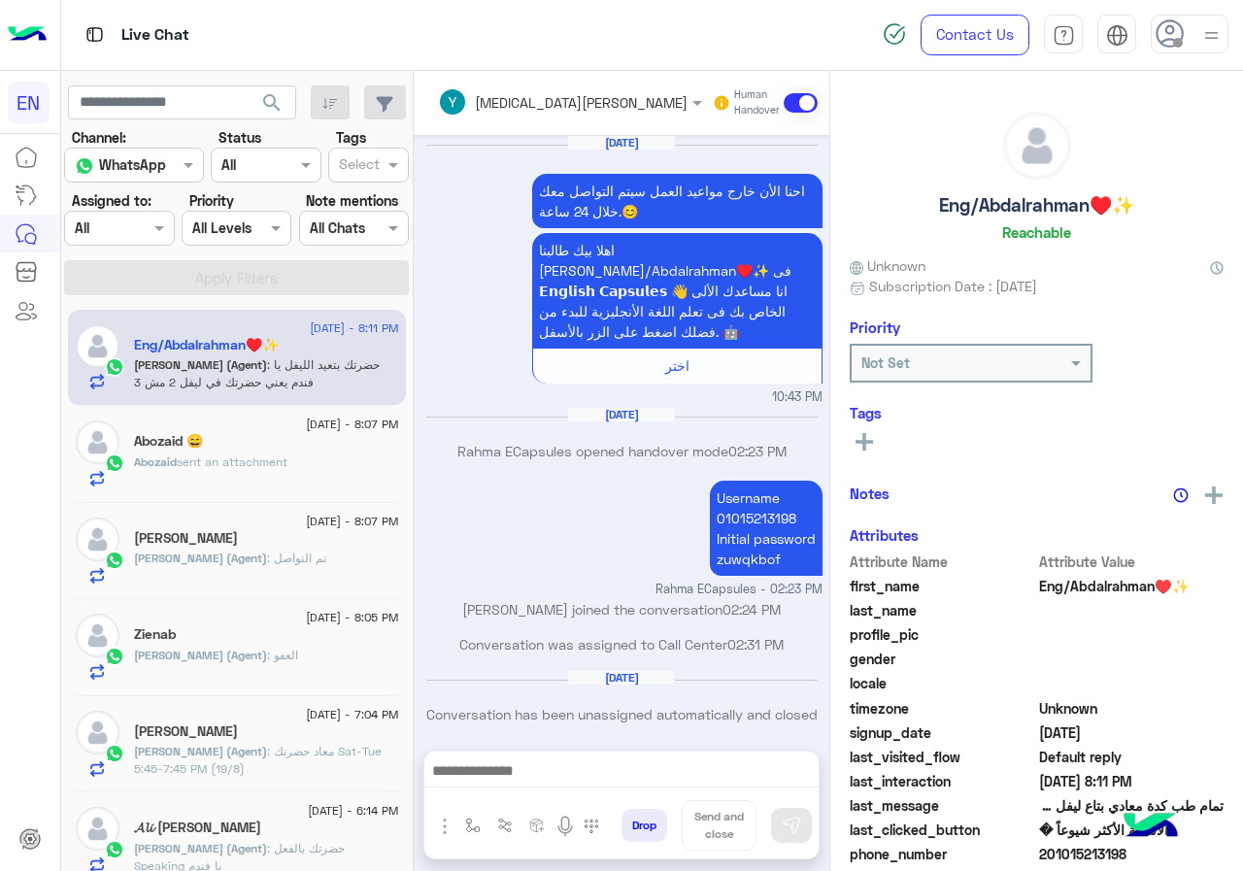
scroll to position [1124, 0]
